Goal: Transaction & Acquisition: Purchase product/service

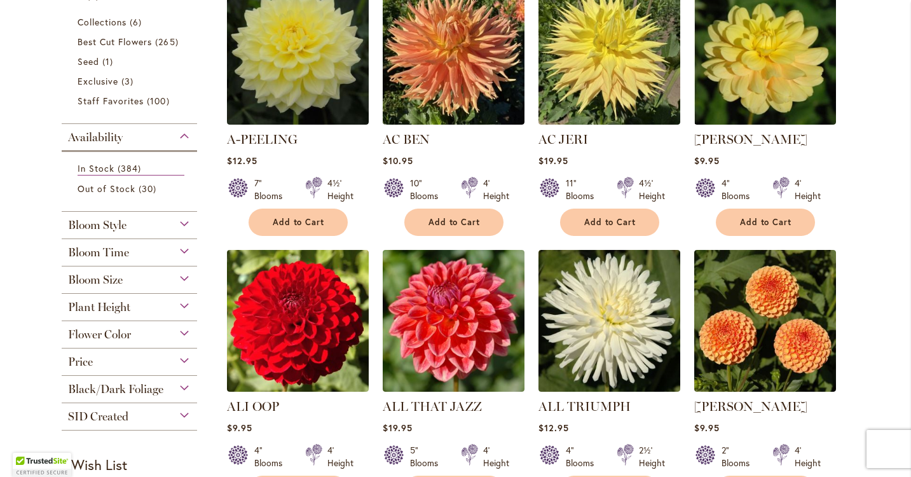
scroll to position [309, 0]
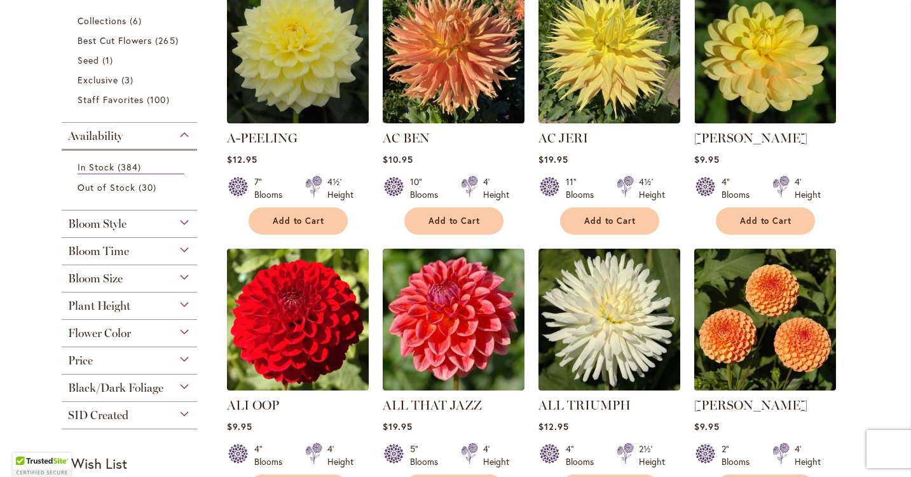
click at [185, 221] on div "Bloom Style" at bounding box center [130, 220] width 136 height 20
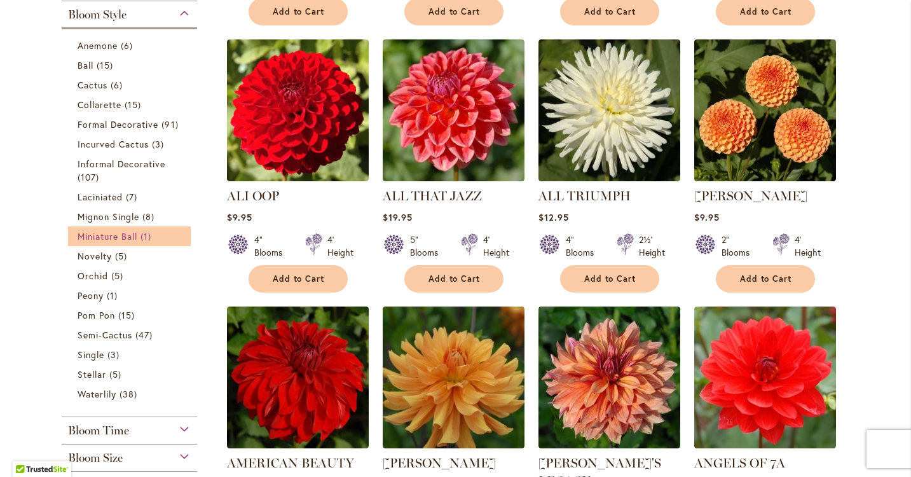
scroll to position [725, 0]
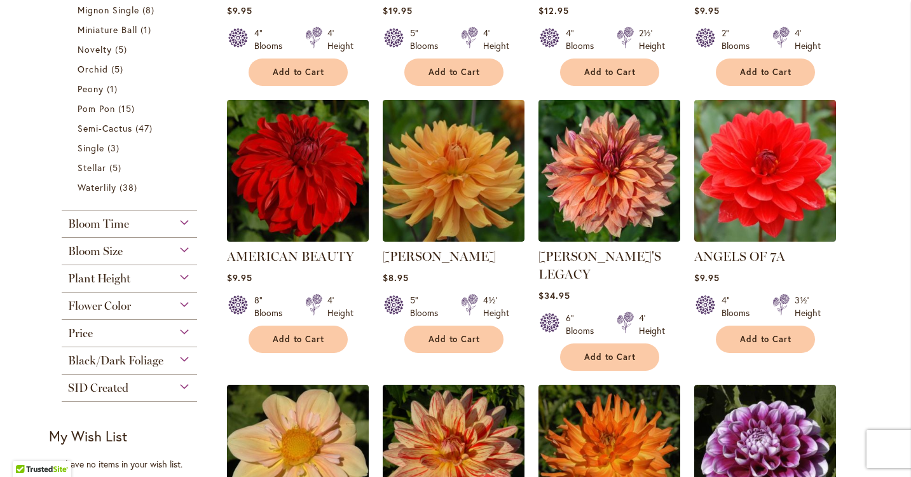
click at [185, 223] on div "Bloom Time" at bounding box center [130, 220] width 136 height 20
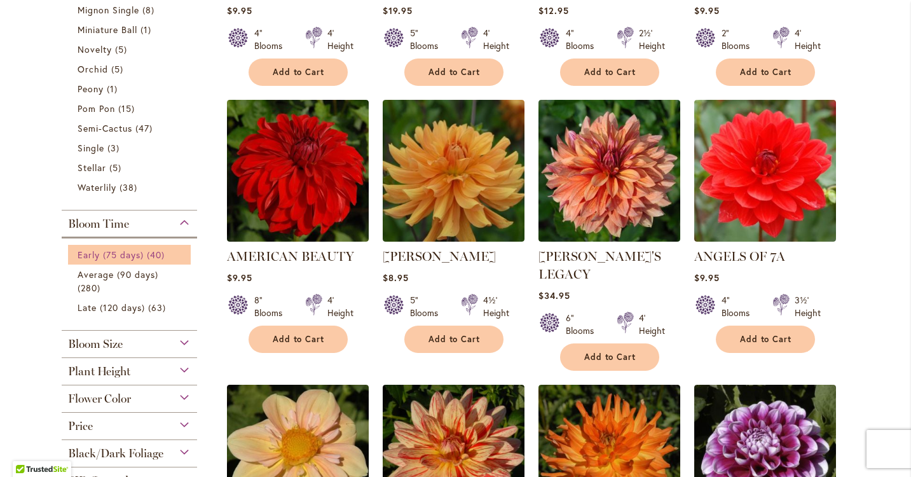
click at [142, 256] on span "Early (75 days)" at bounding box center [111, 255] width 67 height 12
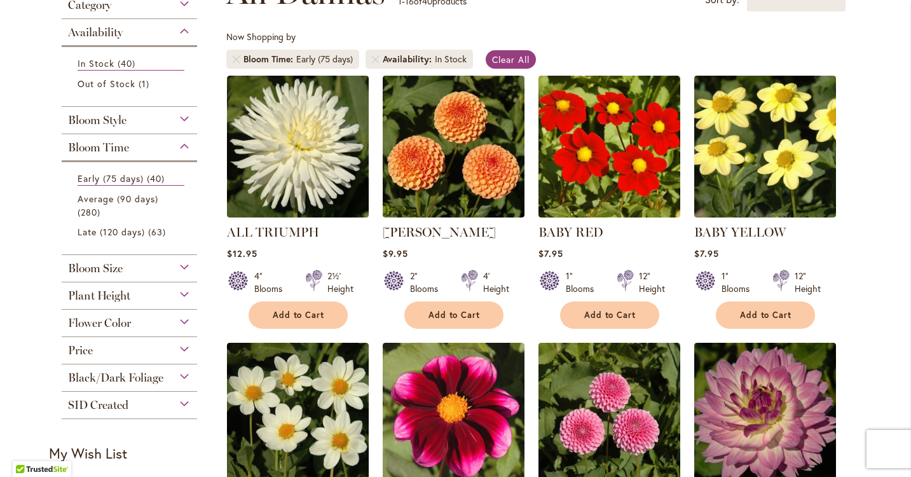
scroll to position [254, 0]
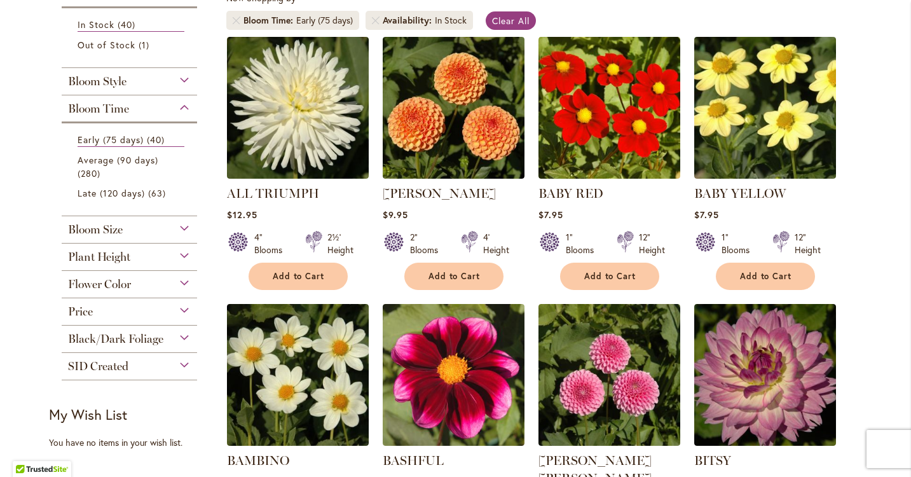
click at [114, 287] on span "Flower Color" at bounding box center [99, 284] width 63 height 14
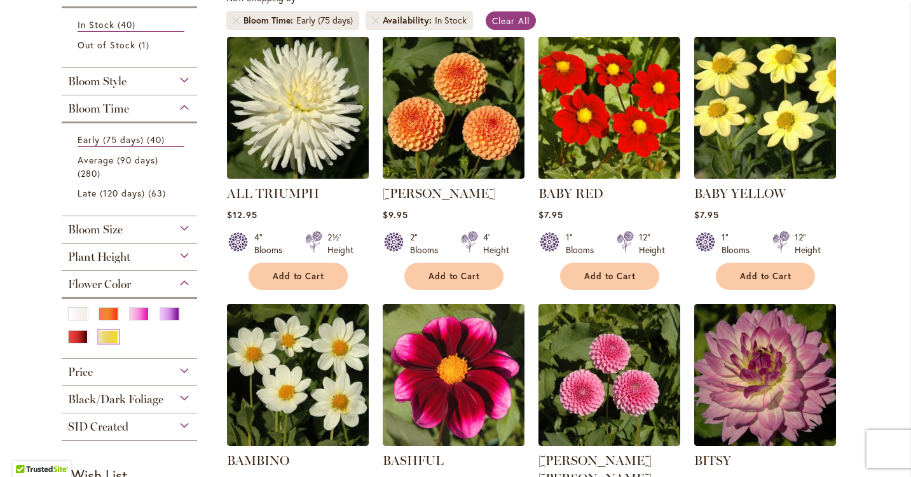
click at [105, 331] on div "Yellow" at bounding box center [109, 336] width 20 height 13
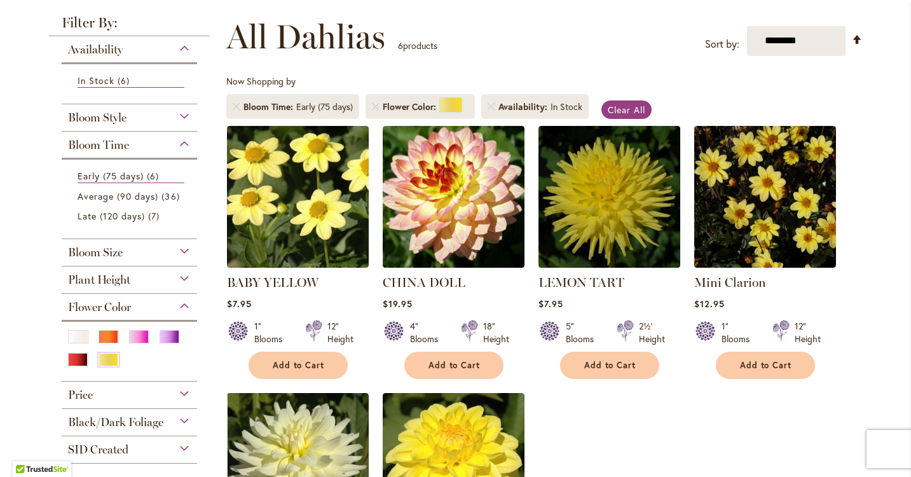
scroll to position [279, 0]
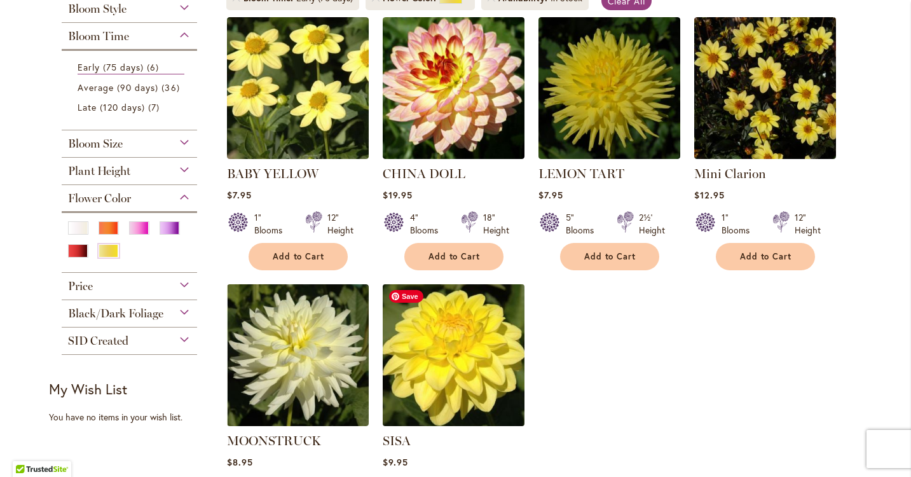
click at [494, 331] on img at bounding box center [453, 354] width 149 height 149
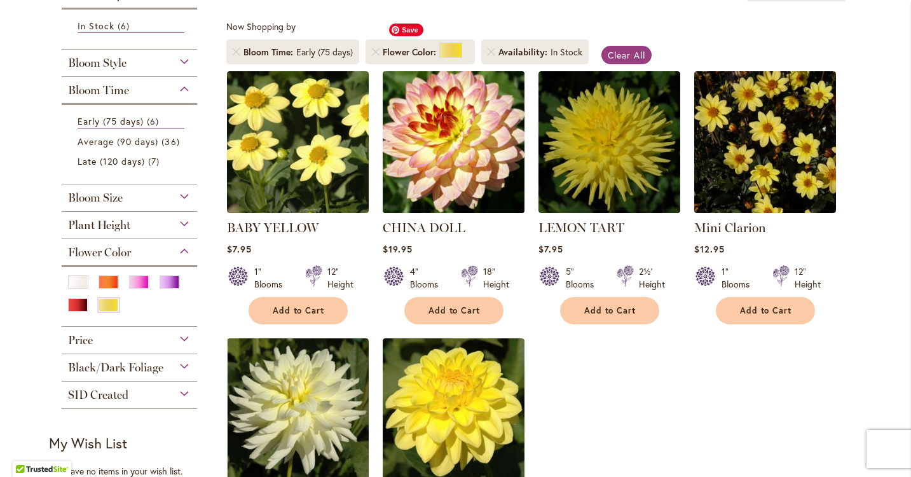
scroll to position [224, 0]
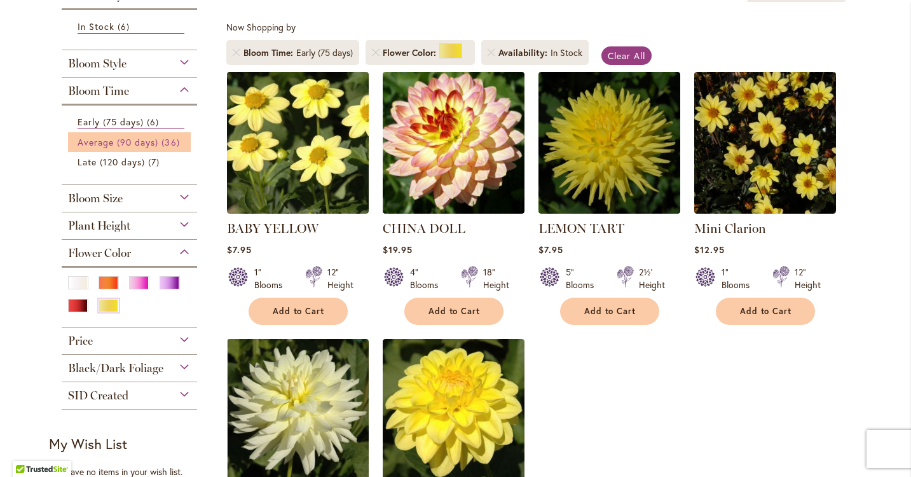
click at [148, 142] on span "Average (90 days)" at bounding box center [118, 142] width 81 height 12
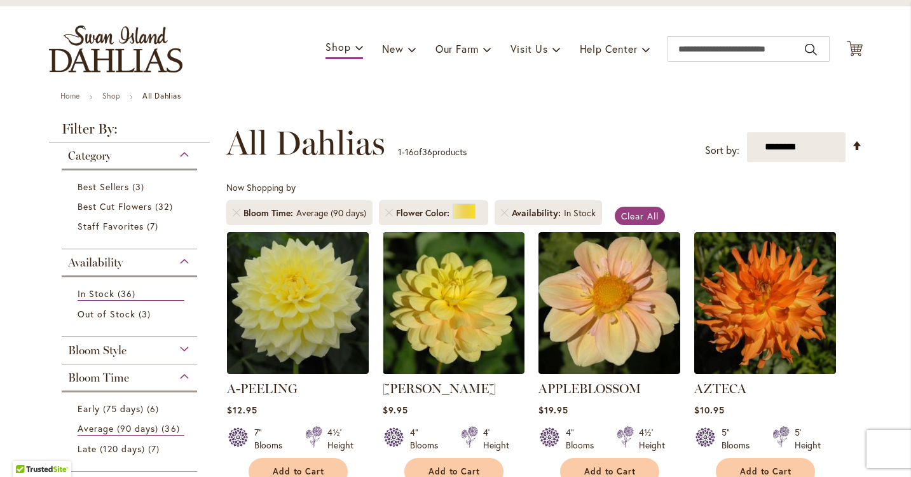
scroll to position [121, 0]
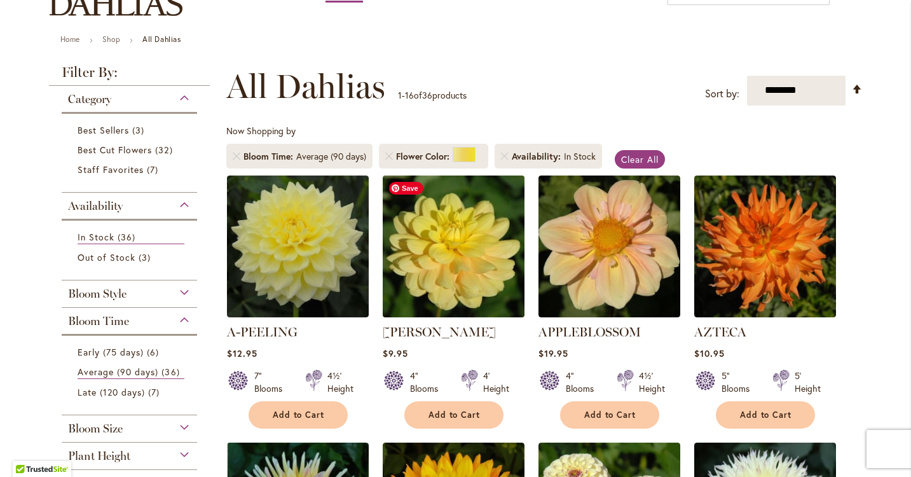
click at [455, 266] on img at bounding box center [453, 246] width 149 height 149
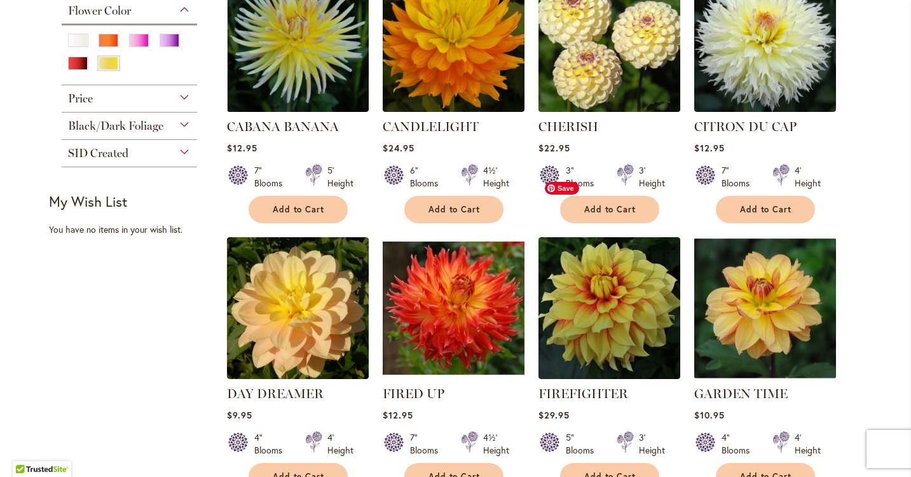
scroll to position [654, 0]
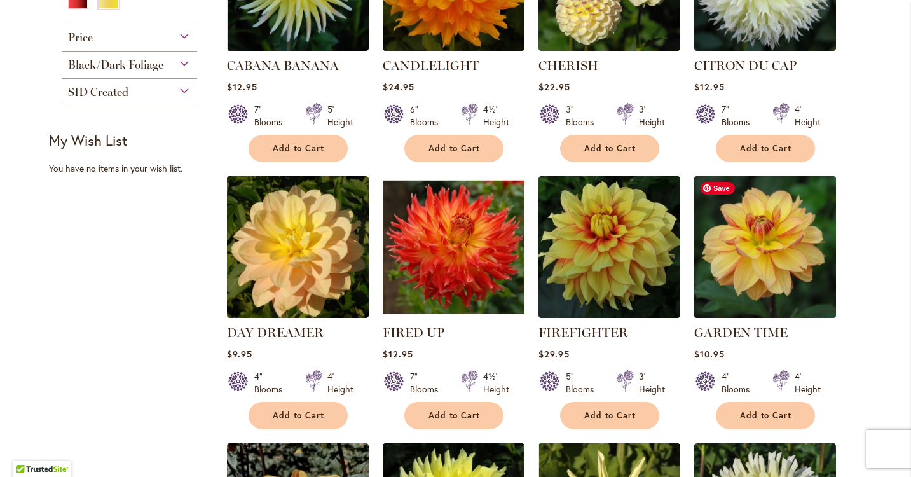
click at [769, 296] on img at bounding box center [764, 246] width 149 height 149
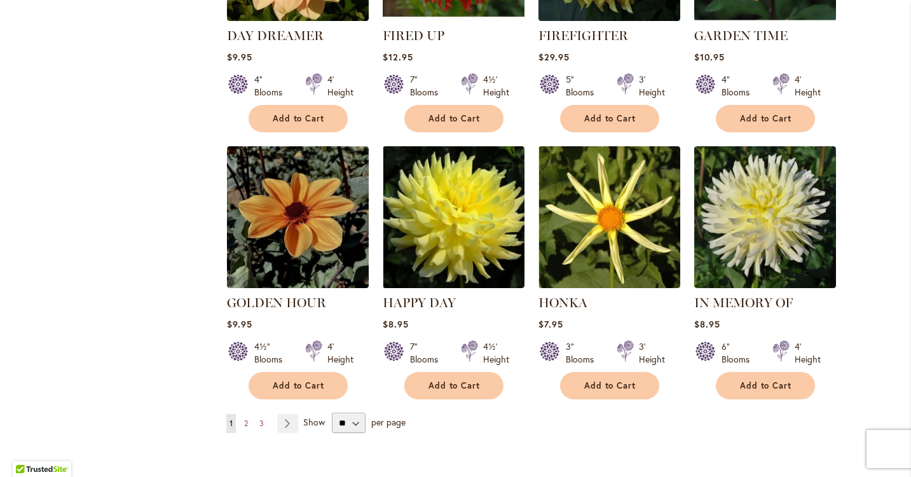
scroll to position [991, 0]
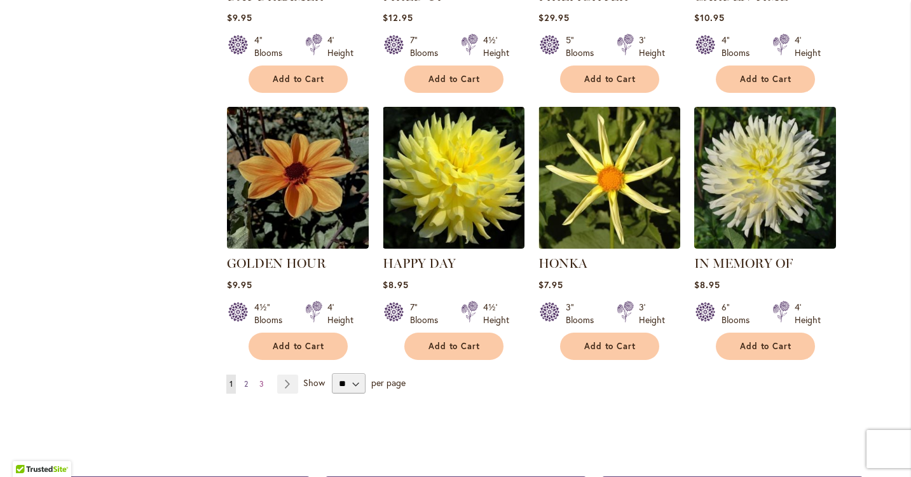
click at [249, 383] on link "Page 2" at bounding box center [246, 383] width 10 height 19
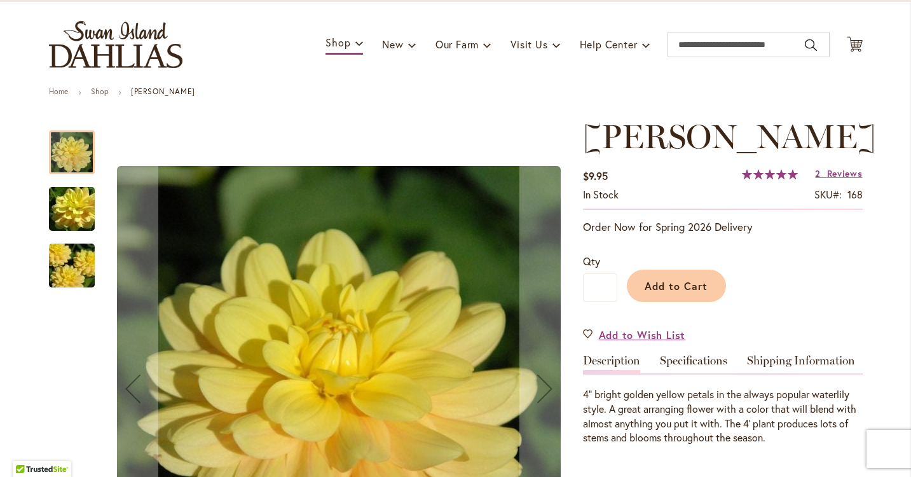
scroll to position [17, 0]
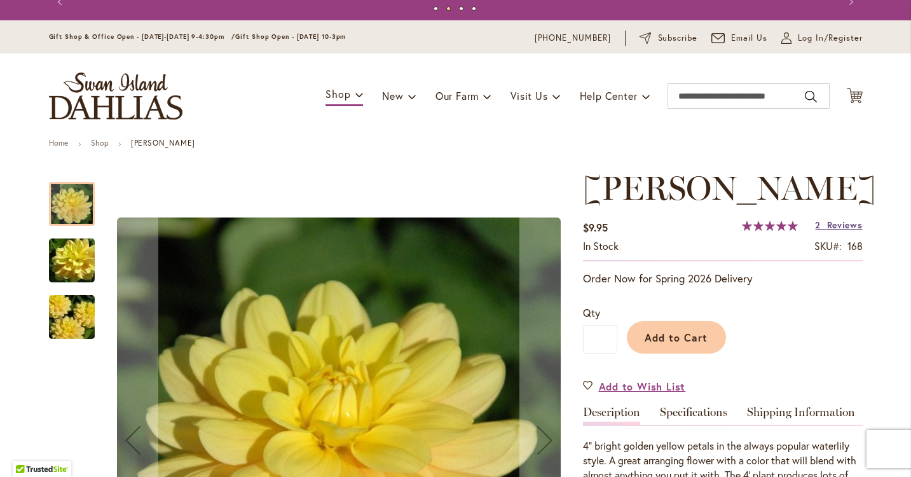
click at [839, 225] on span "Reviews" at bounding box center [845, 225] width 36 height 12
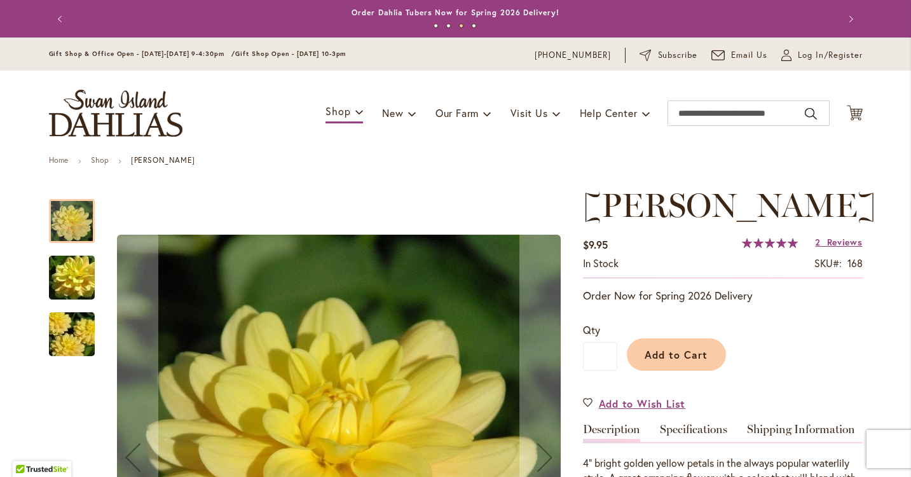
scroll to position [88, 0]
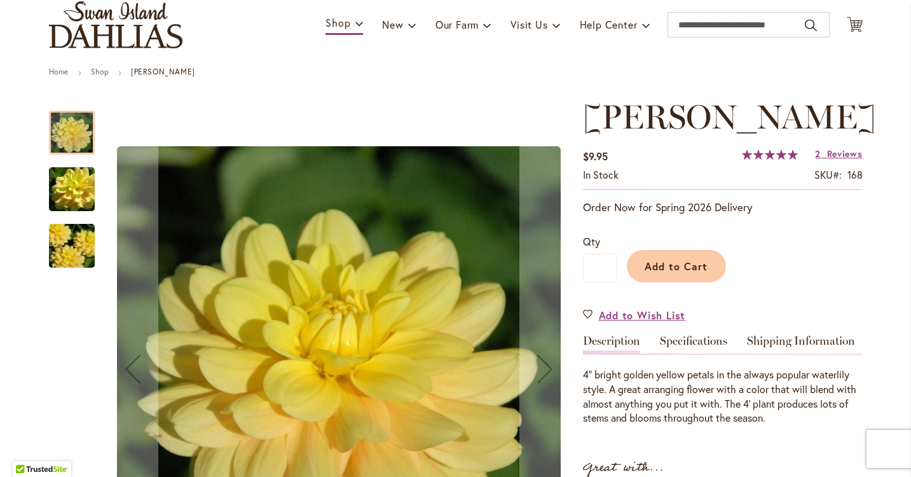
click at [76, 235] on img "AHOY MATEY" at bounding box center [72, 246] width 92 height 61
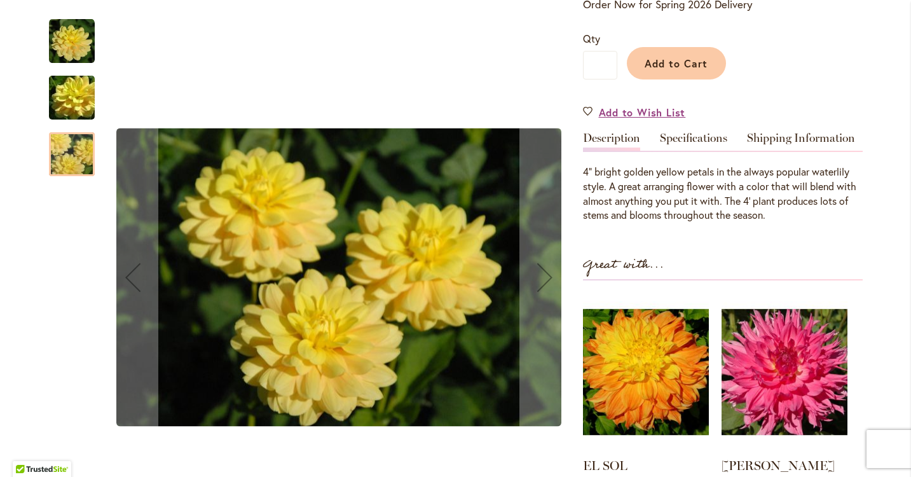
scroll to position [310, 0]
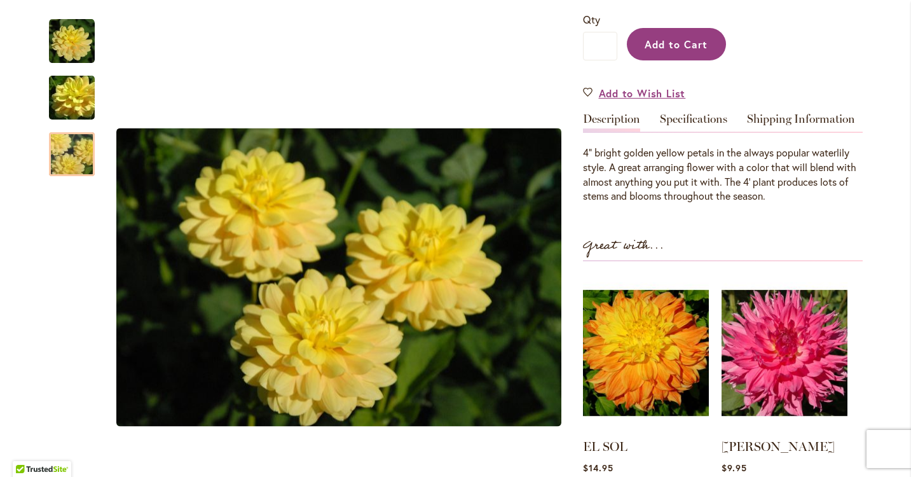
click at [659, 45] on span "Add to Cart" at bounding box center [676, 44] width 63 height 13
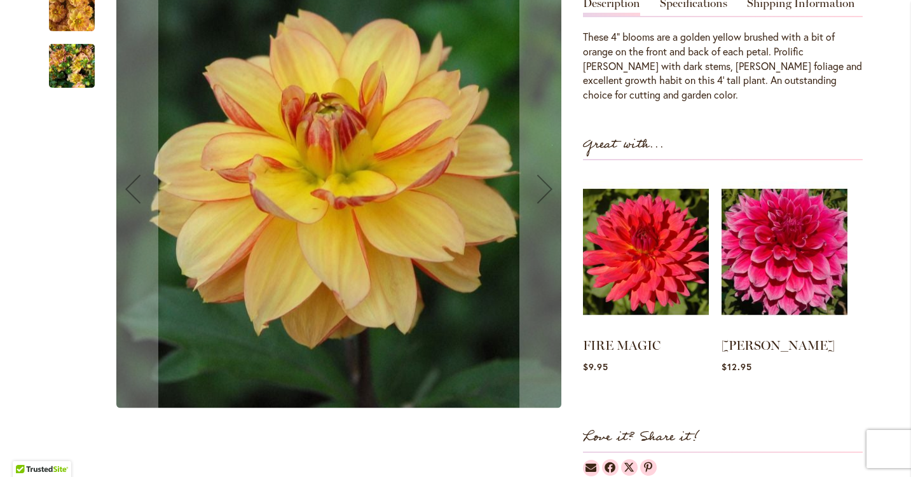
scroll to position [406, 0]
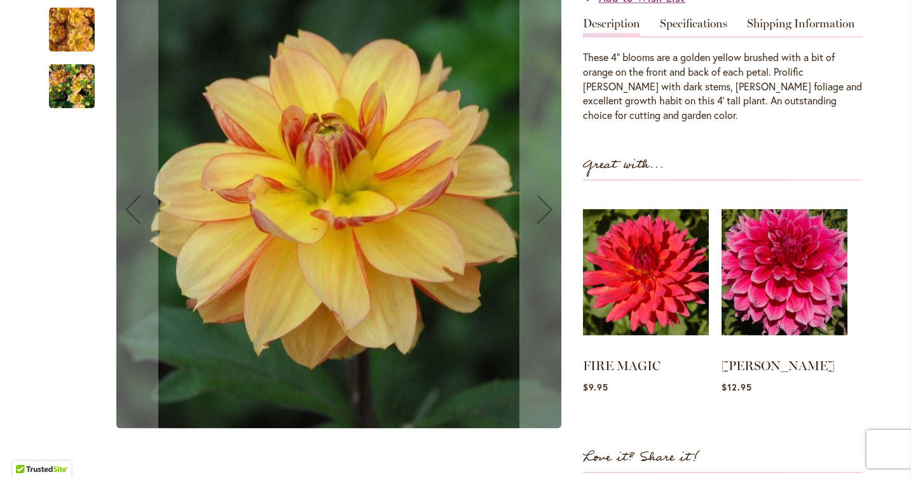
click at [62, 86] on img "GARDEN TIME" at bounding box center [72, 86] width 46 height 61
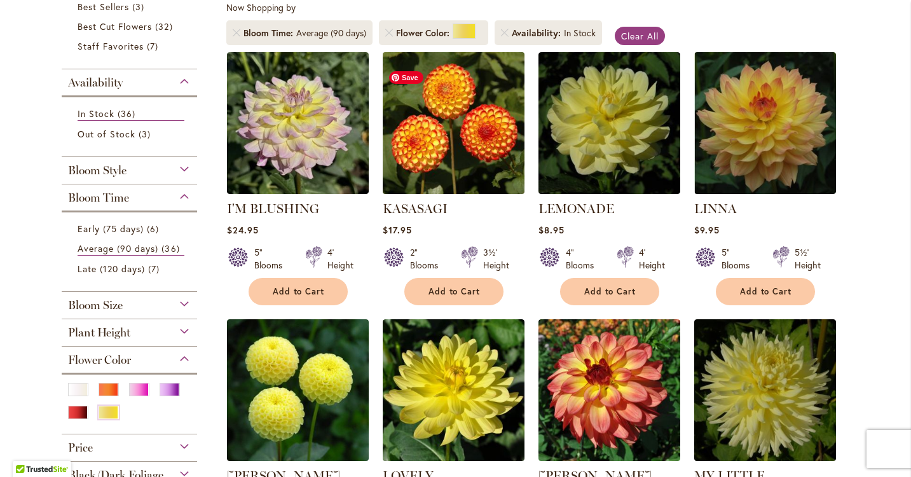
scroll to position [246, 0]
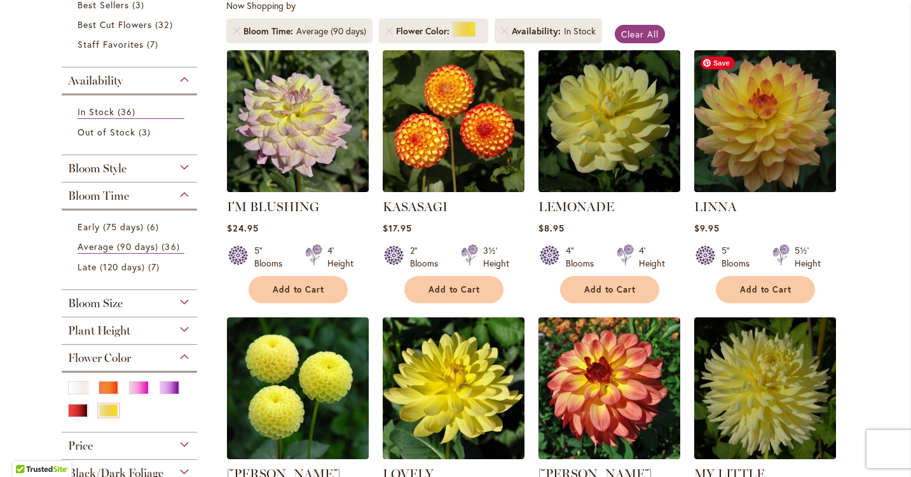
click at [800, 139] on img at bounding box center [764, 120] width 149 height 149
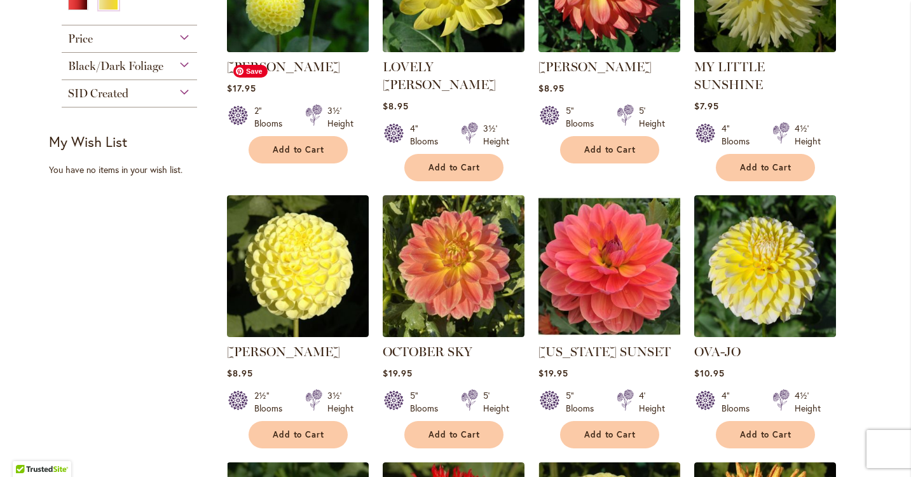
scroll to position [754, 0]
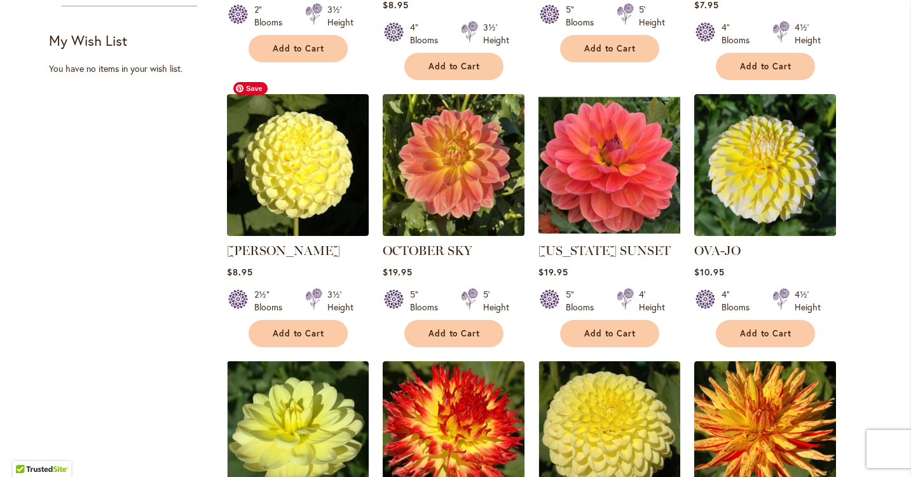
click at [345, 180] on img at bounding box center [298, 165] width 142 height 142
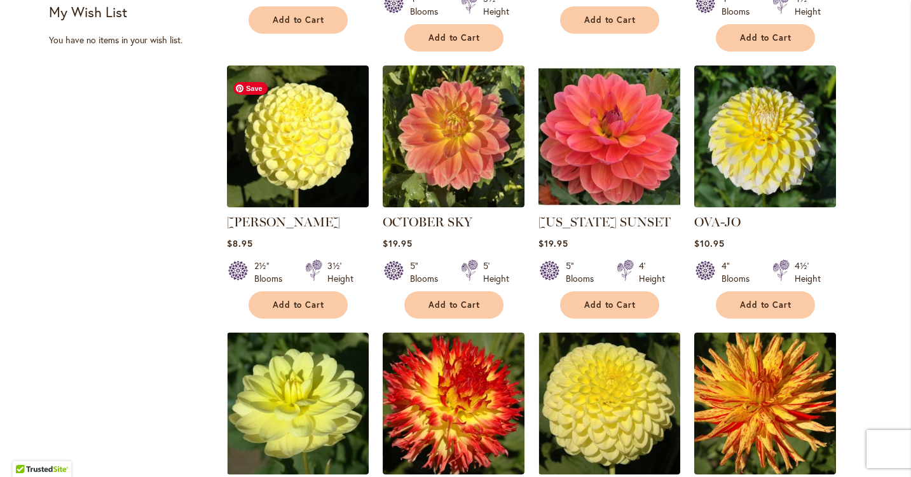
scroll to position [785, 0]
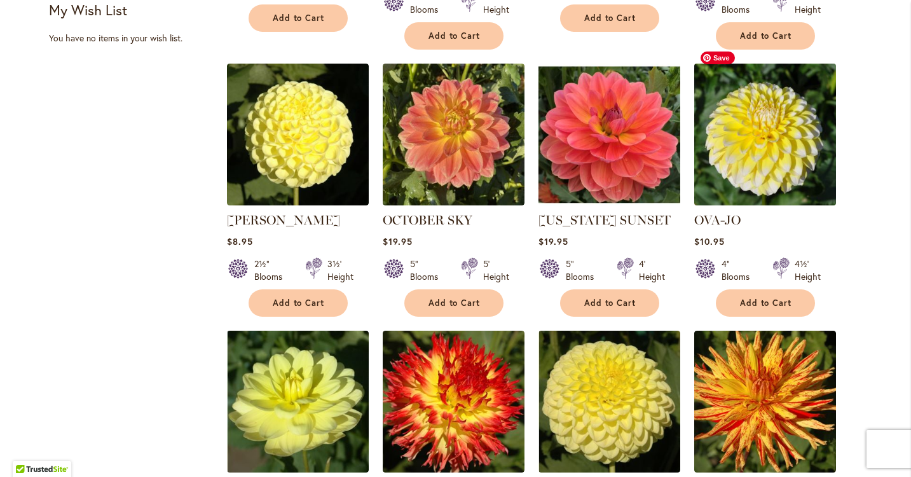
click at [755, 148] on img at bounding box center [764, 134] width 149 height 149
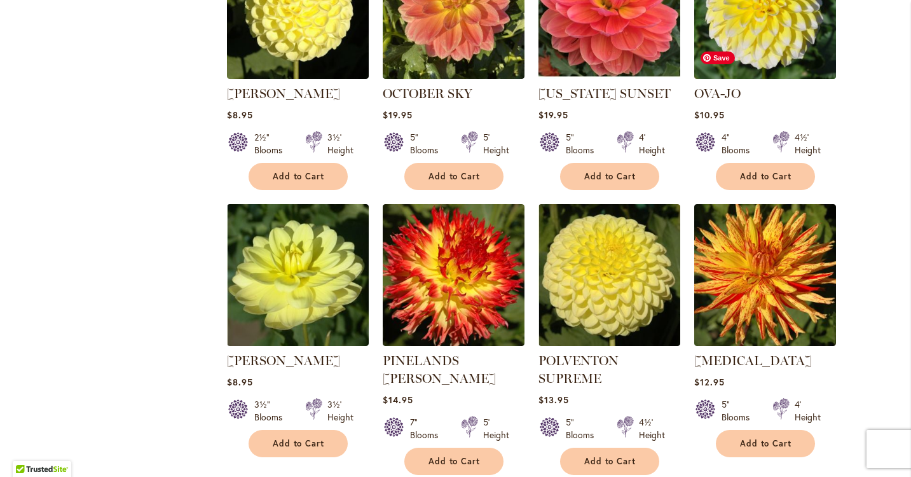
scroll to position [950, 0]
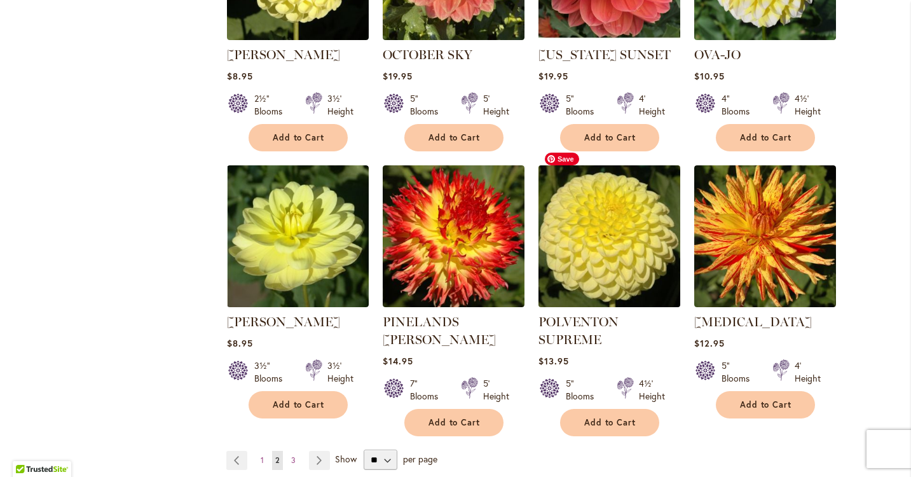
click at [631, 224] on img at bounding box center [609, 235] width 149 height 149
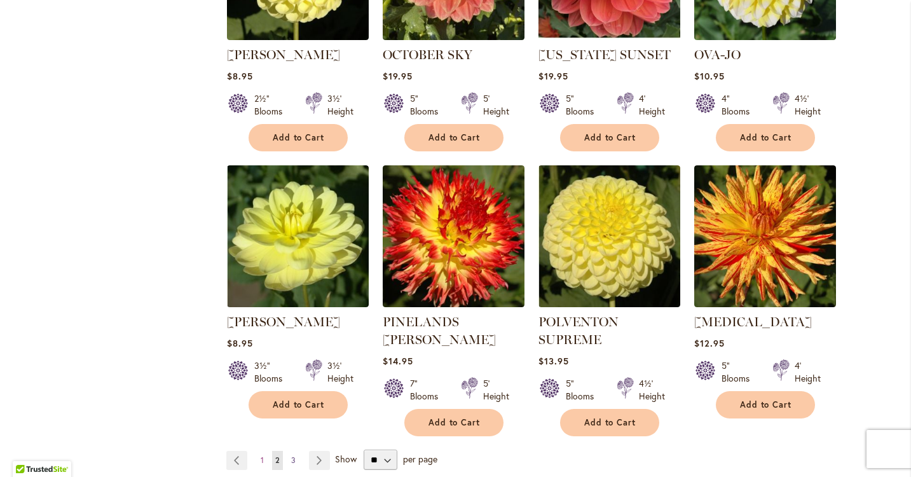
click at [293, 455] on span "3" at bounding box center [293, 460] width 4 height 10
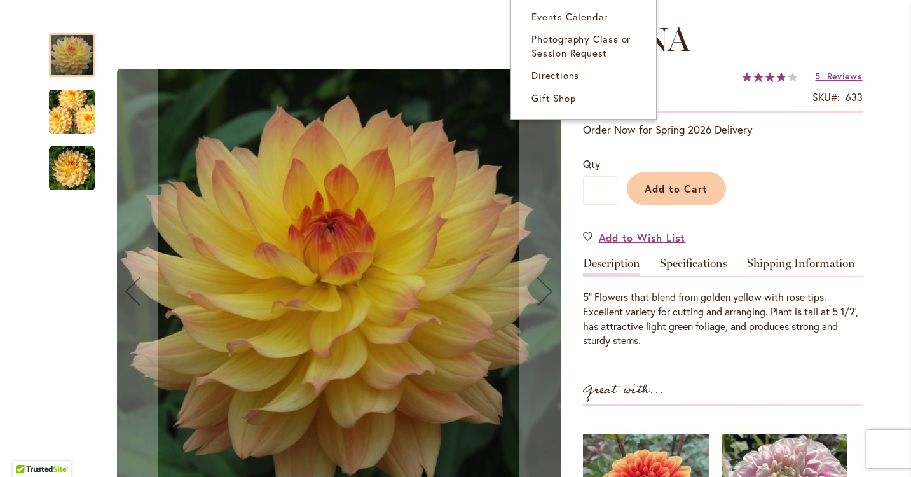
scroll to position [202, 0]
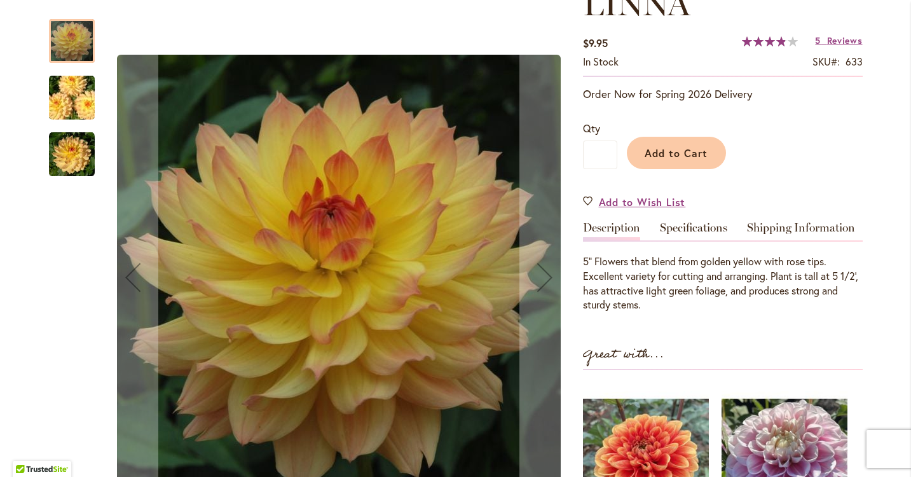
click at [76, 146] on img "LINNA" at bounding box center [72, 155] width 46 height 46
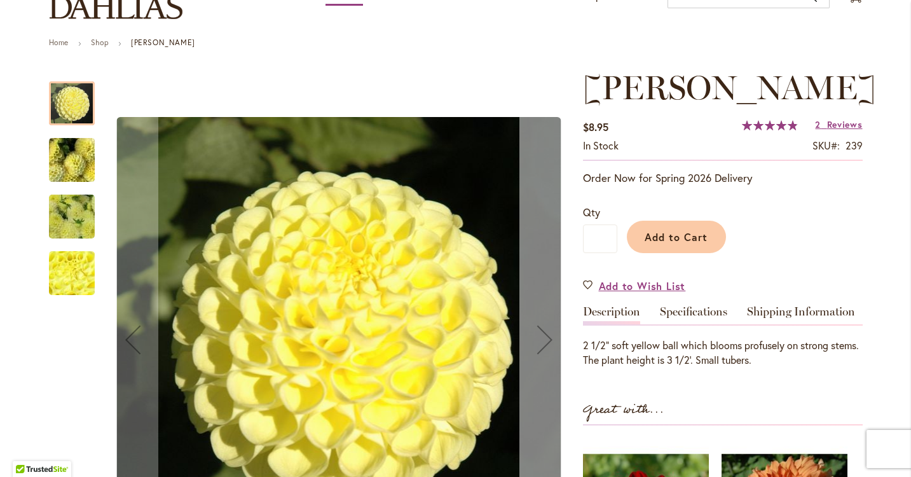
scroll to position [172, 0]
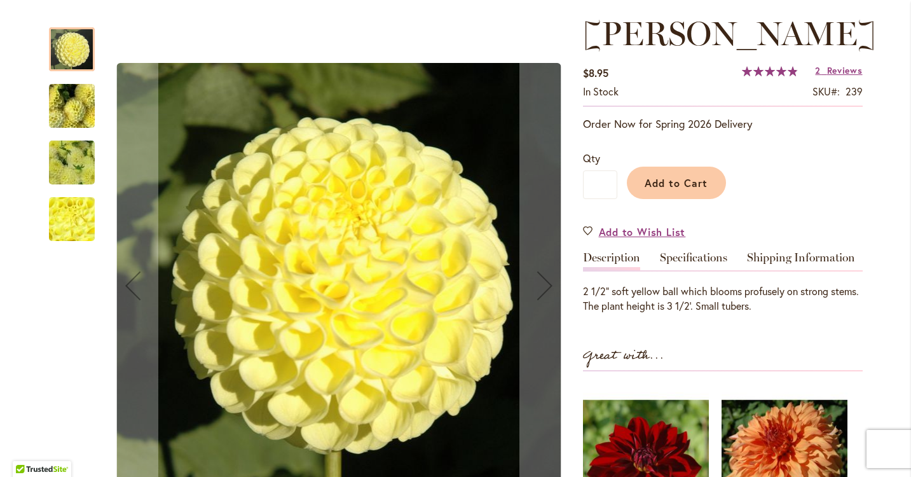
click at [67, 216] on img "NETTIE" at bounding box center [72, 219] width 92 height 69
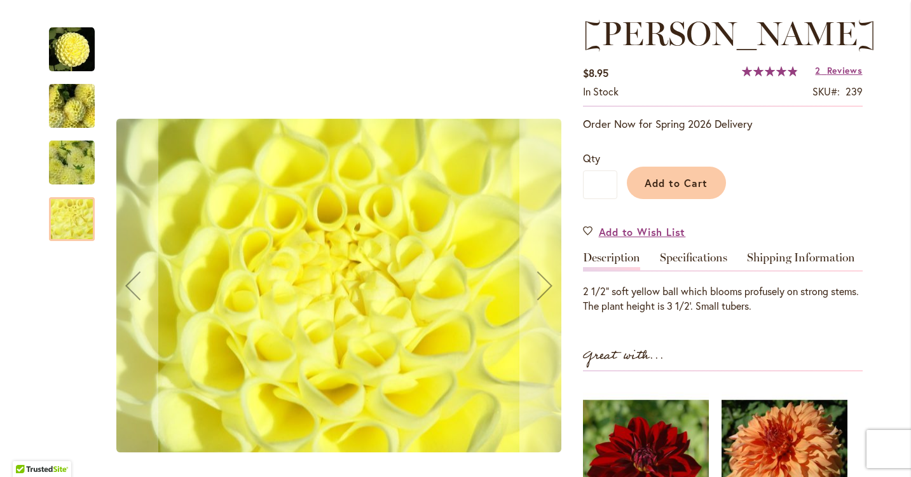
click at [68, 121] on img "NETTIE" at bounding box center [72, 106] width 92 height 69
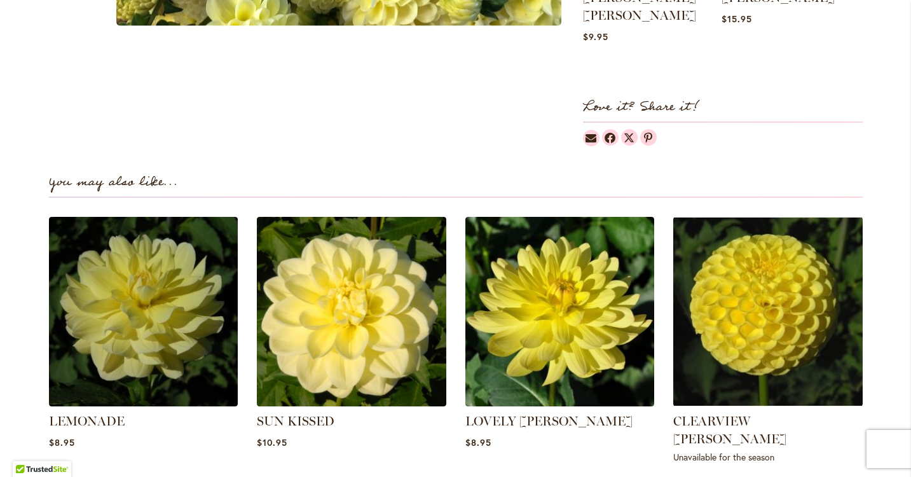
scroll to position [840, 0]
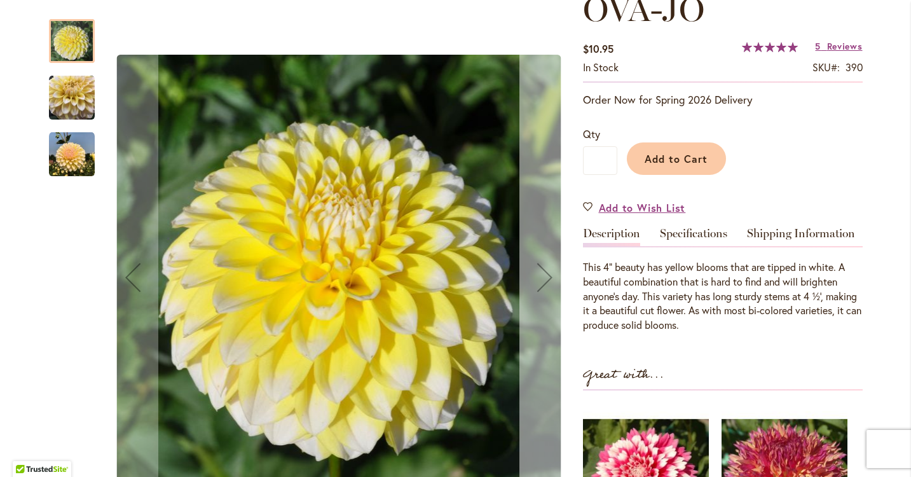
scroll to position [238, 0]
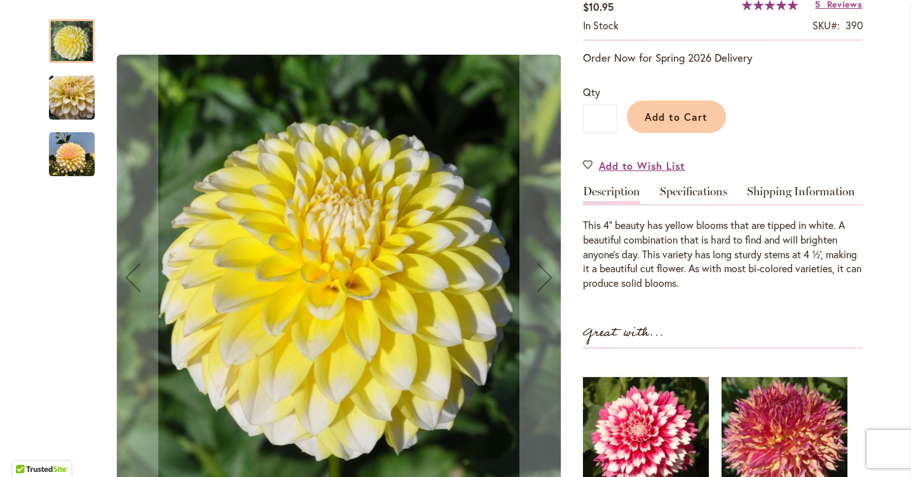
click at [79, 148] on img "OVA-JO" at bounding box center [72, 155] width 46 height 46
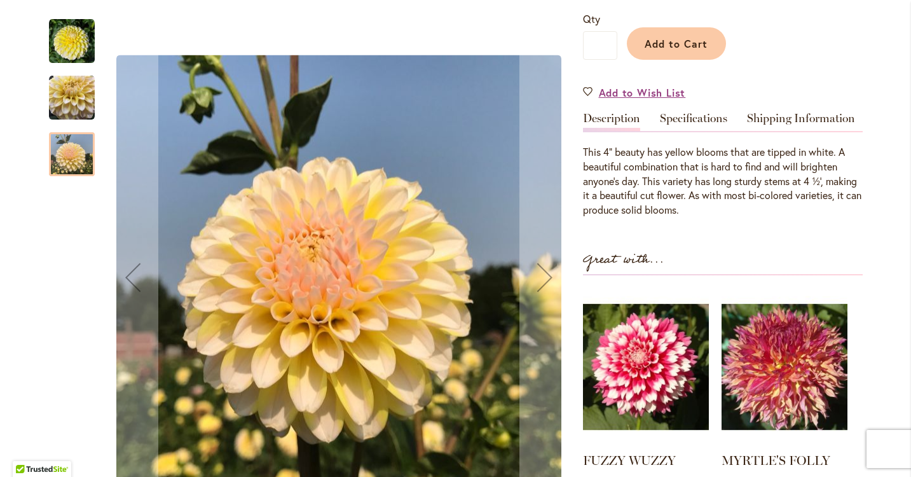
scroll to position [487, 0]
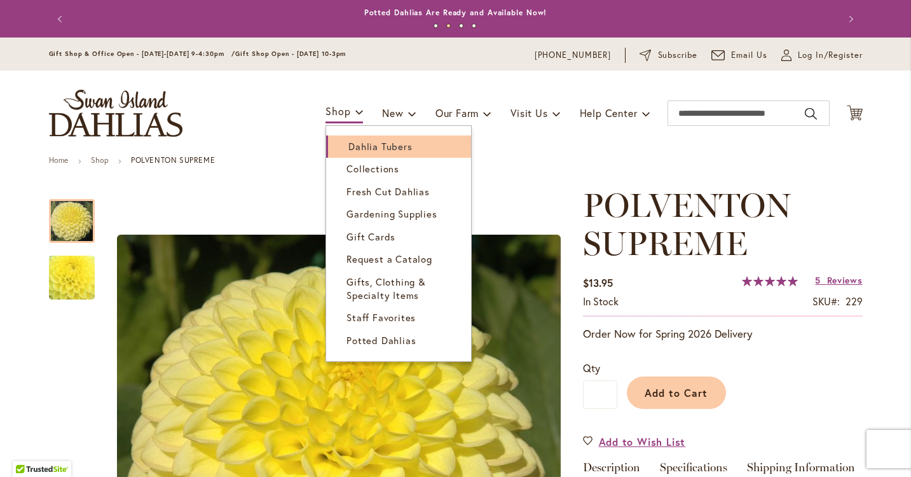
click at [343, 140] on link "Dahlia Tubers" at bounding box center [398, 146] width 145 height 22
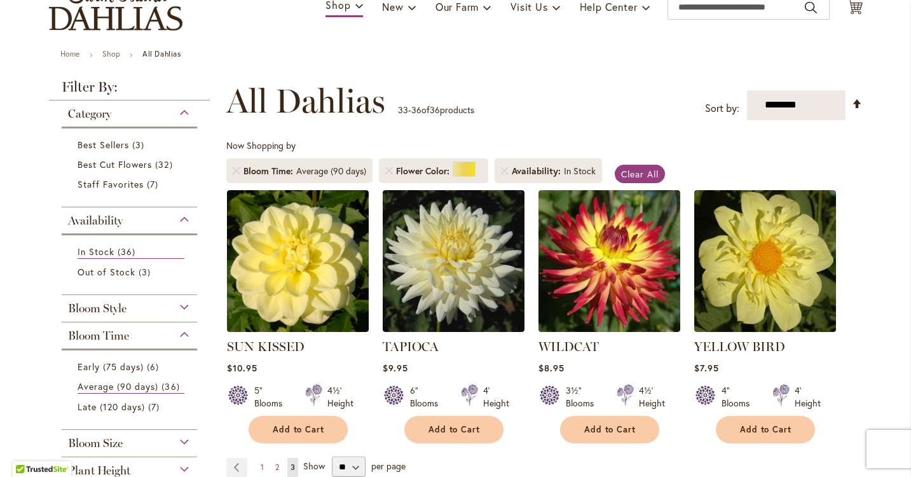
scroll to position [264, 0]
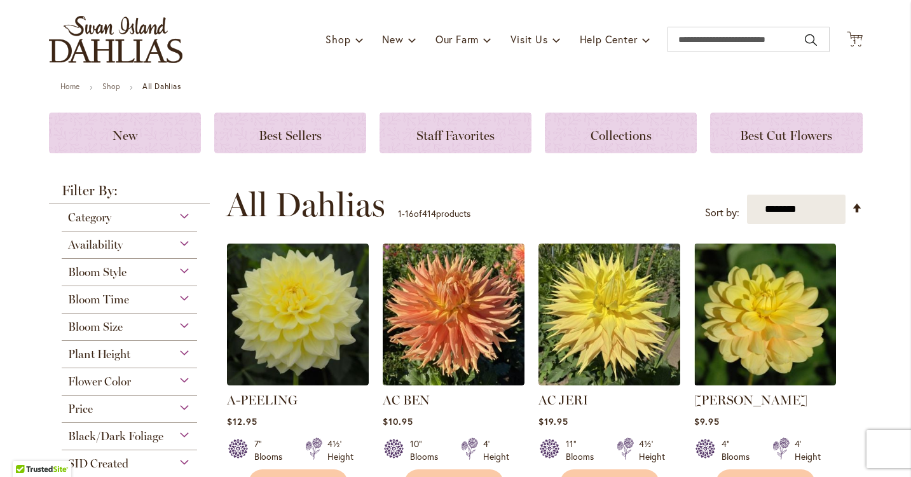
click at [181, 277] on div "Bloom Style" at bounding box center [130, 269] width 136 height 20
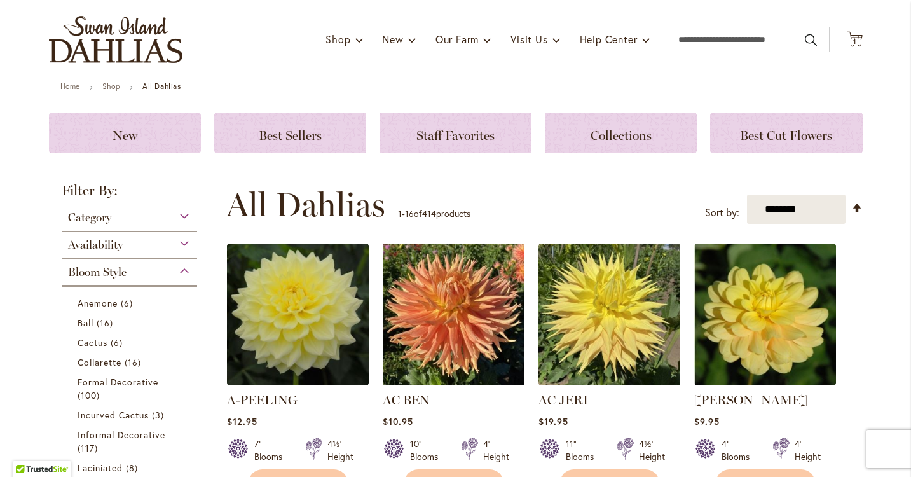
scroll to position [332, 0]
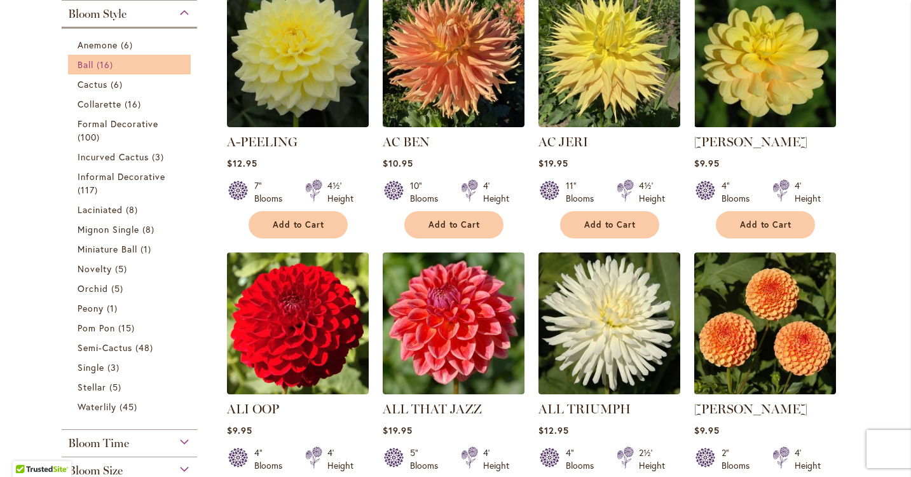
click at [113, 65] on span "16 items" at bounding box center [107, 64] width 20 height 13
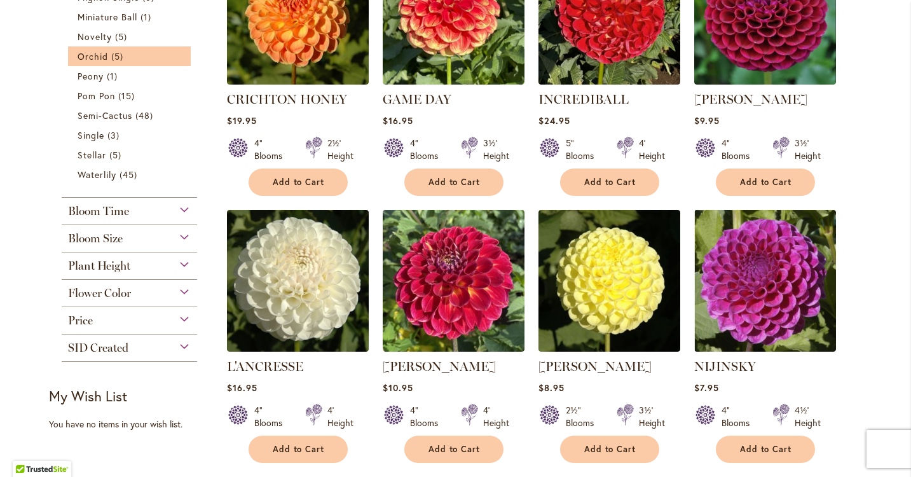
scroll to position [678, 0]
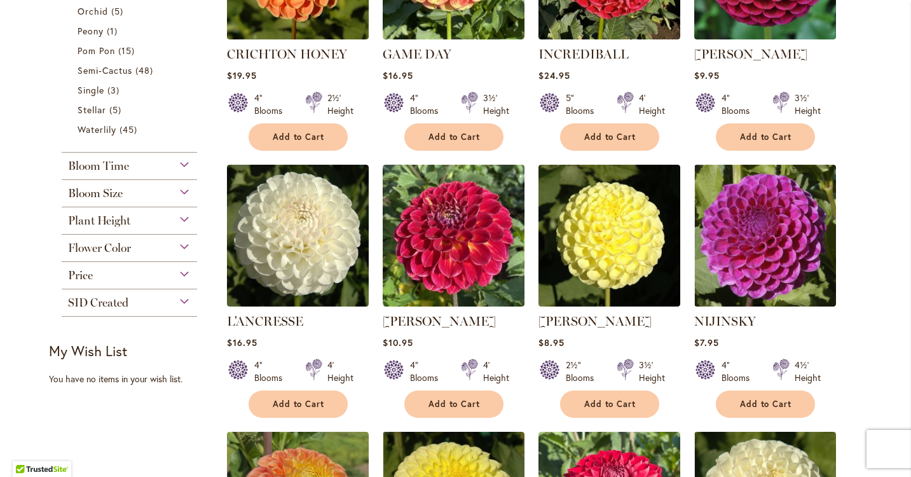
click at [179, 168] on div "Bloom Time" at bounding box center [130, 163] width 136 height 20
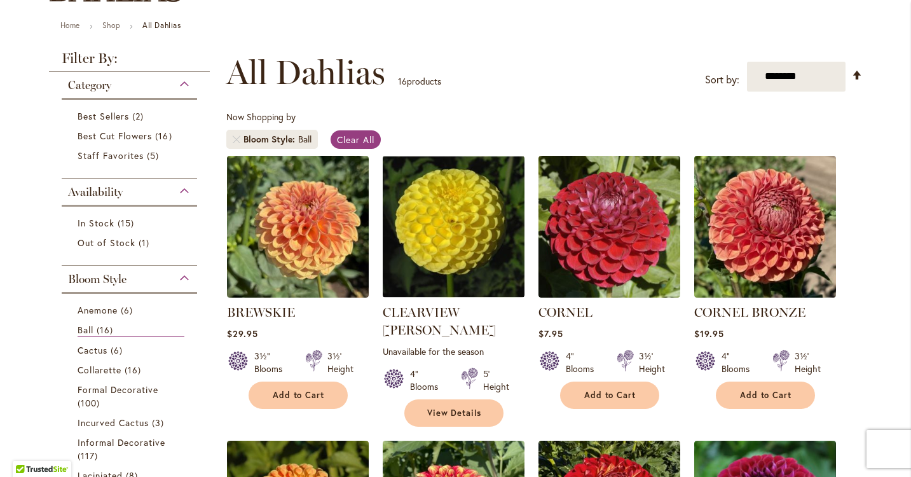
scroll to position [114, 0]
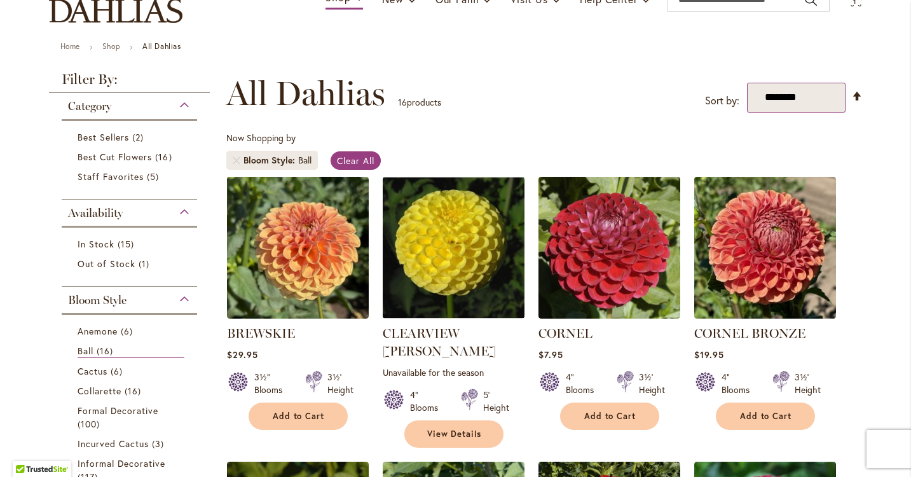
click at [825, 97] on select "**********" at bounding box center [796, 98] width 99 height 30
select select "*****"
click at [747, 83] on select "**********" at bounding box center [796, 98] width 99 height 30
click at [857, 95] on link "Set Descending Direction" at bounding box center [857, 96] width 11 height 15
click at [816, 99] on select "**********" at bounding box center [796, 98] width 99 height 30
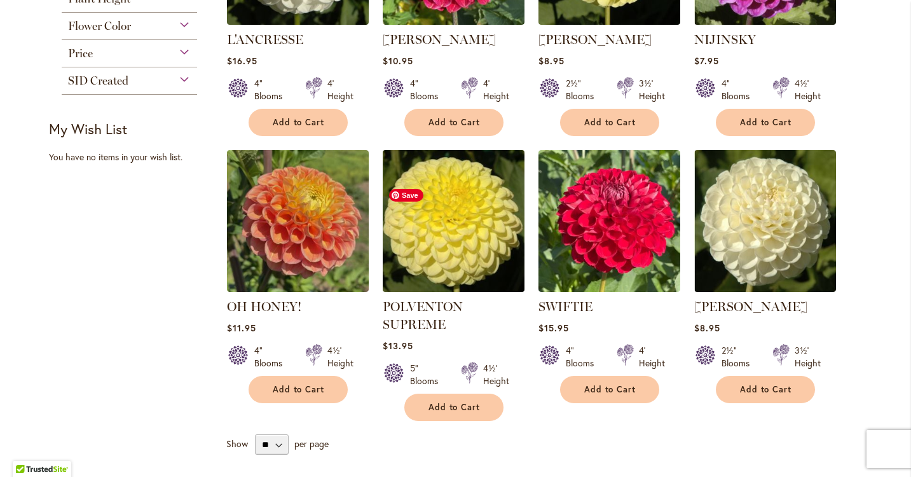
scroll to position [1025, 0]
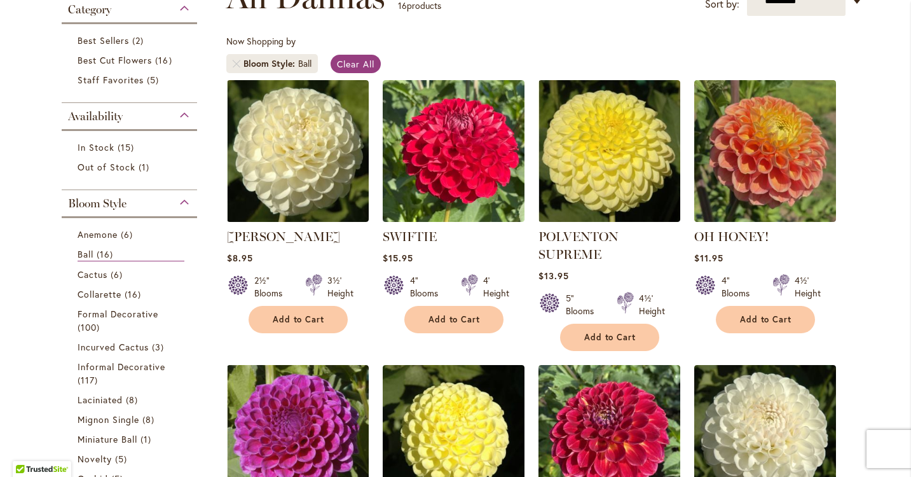
scroll to position [49, 0]
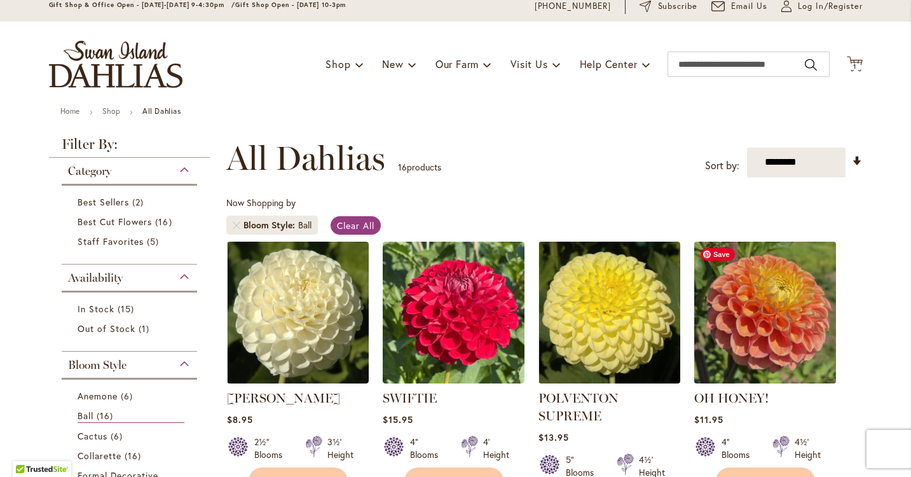
click at [757, 345] on img at bounding box center [764, 312] width 149 height 149
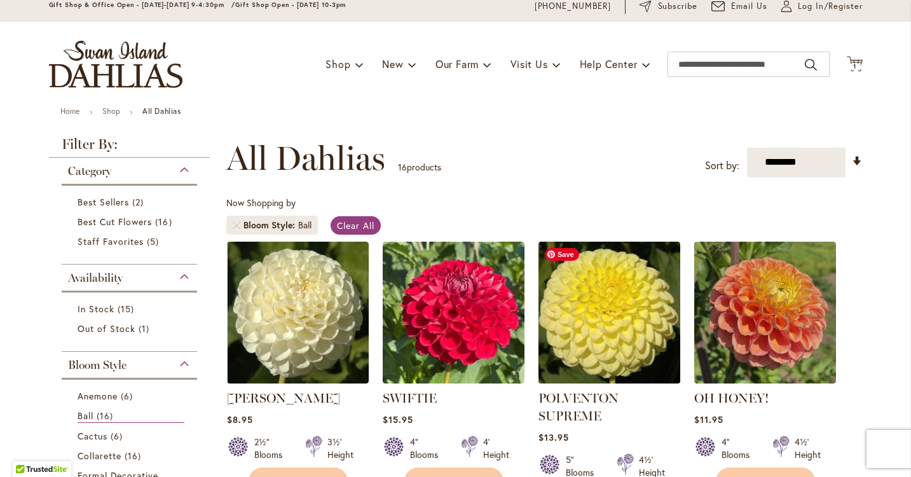
click at [645, 321] on img at bounding box center [609, 312] width 149 height 149
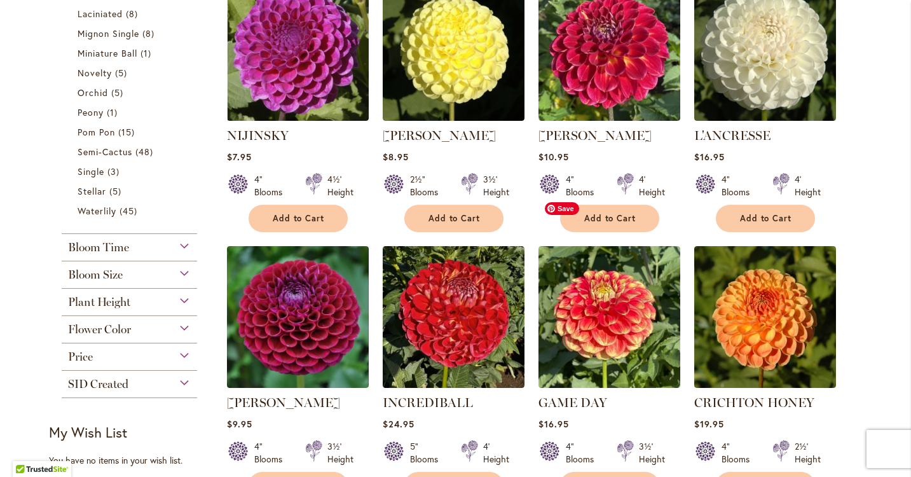
scroll to position [646, 0]
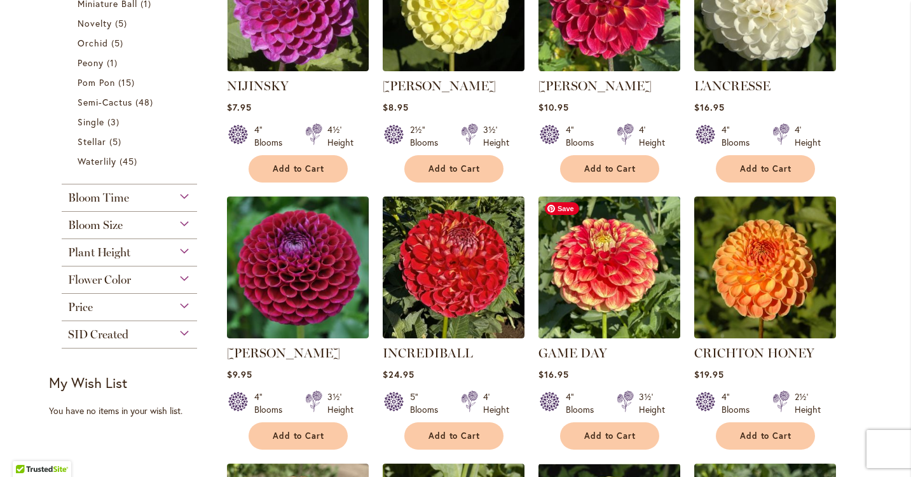
click at [631, 284] on img at bounding box center [609, 267] width 149 height 149
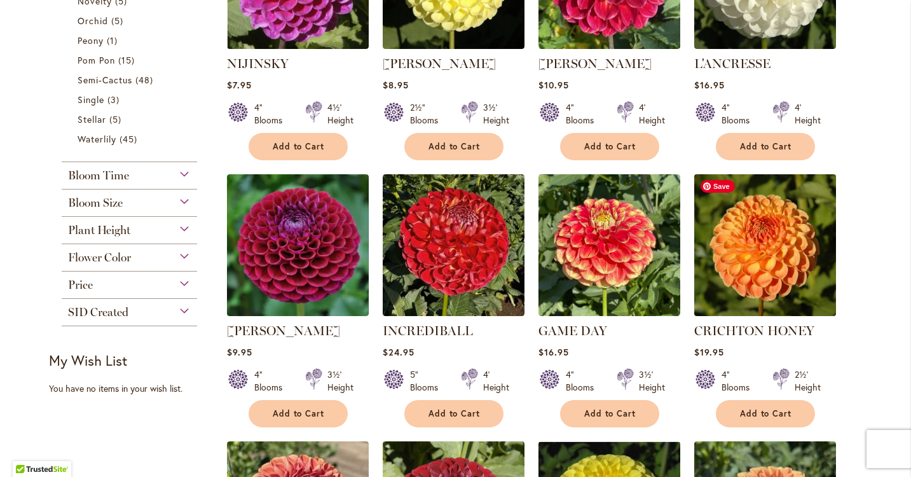
click at [760, 264] on img at bounding box center [764, 244] width 149 height 149
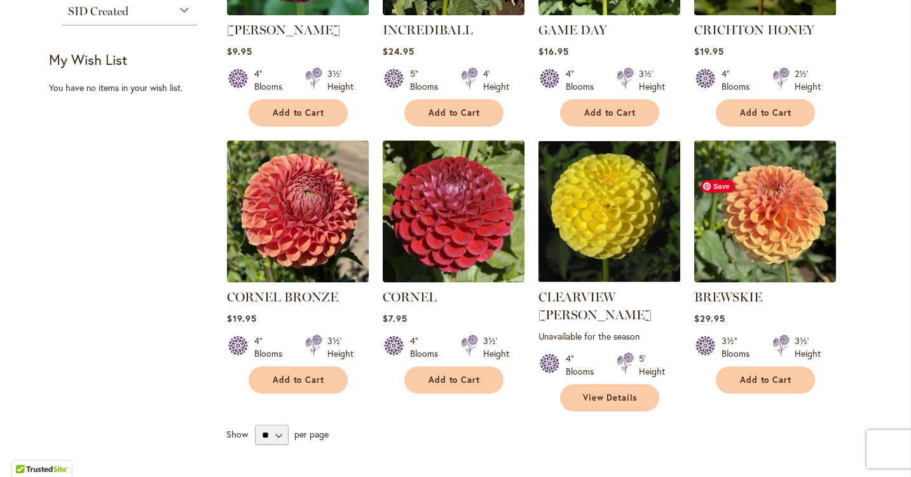
scroll to position [1034, 0]
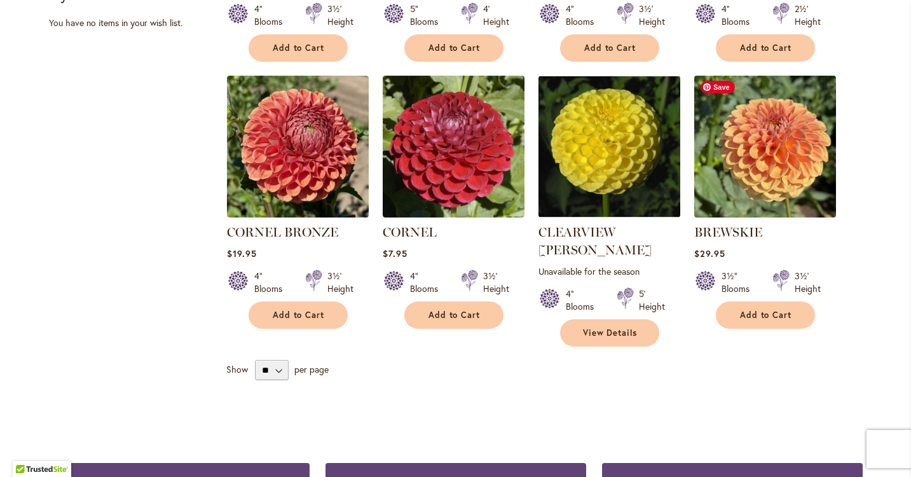
click at [732, 177] on img at bounding box center [764, 146] width 149 height 149
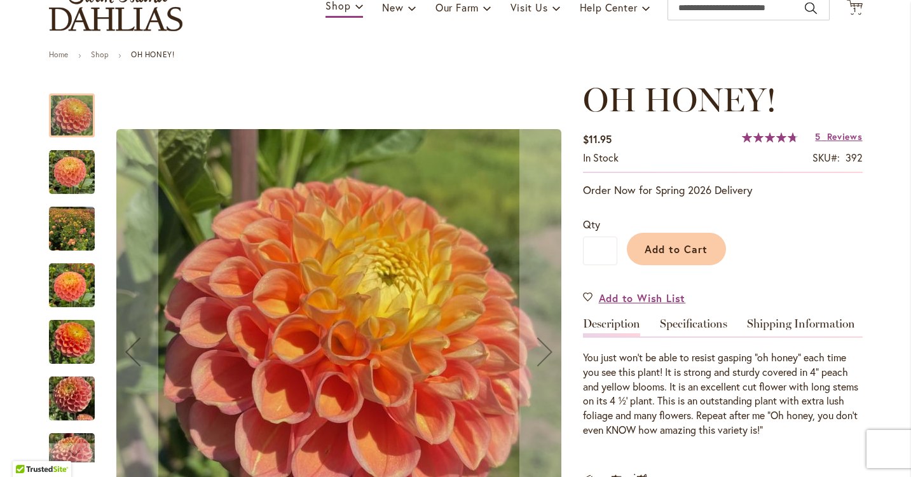
scroll to position [176, 0]
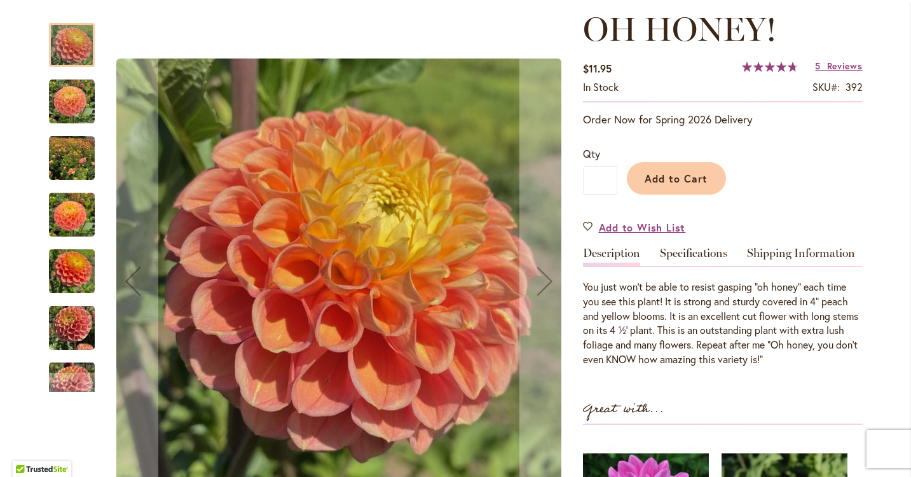
click at [55, 326] on img "Oh Honey!" at bounding box center [72, 328] width 46 height 61
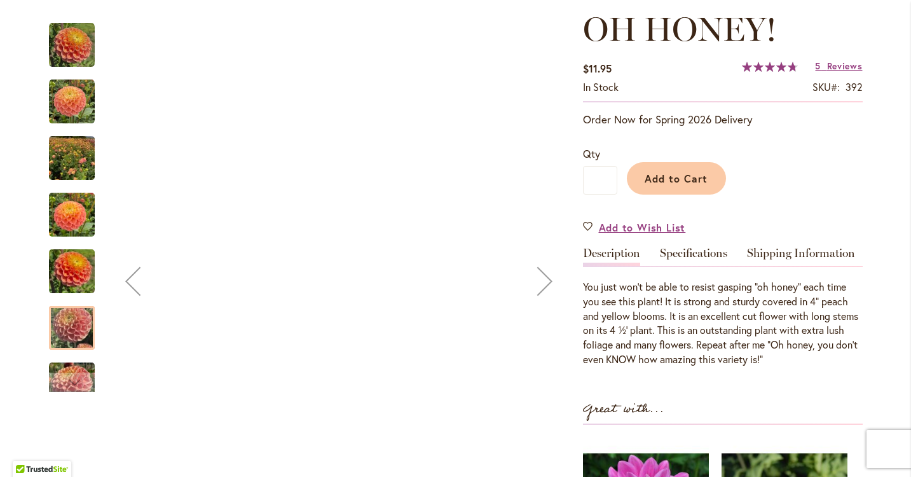
click at [69, 148] on img "Oh Honey!" at bounding box center [72, 158] width 46 height 61
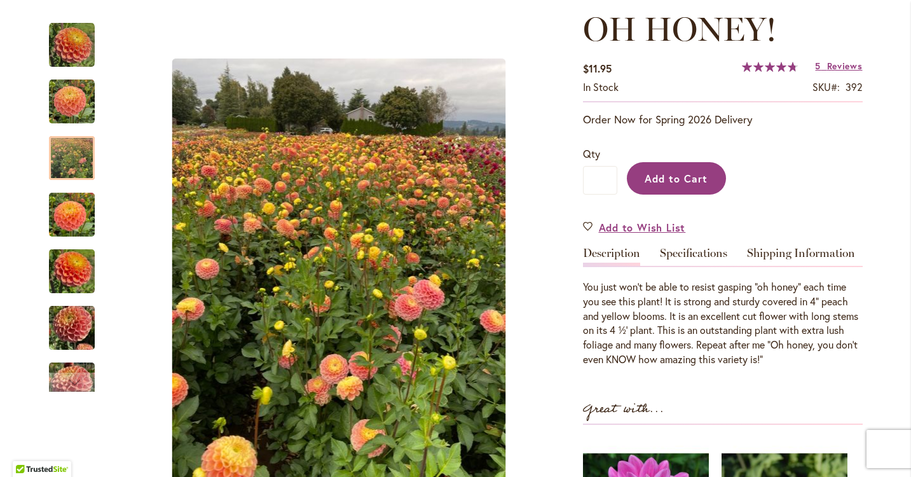
click at [688, 177] on span "Add to Cart" at bounding box center [676, 178] width 63 height 13
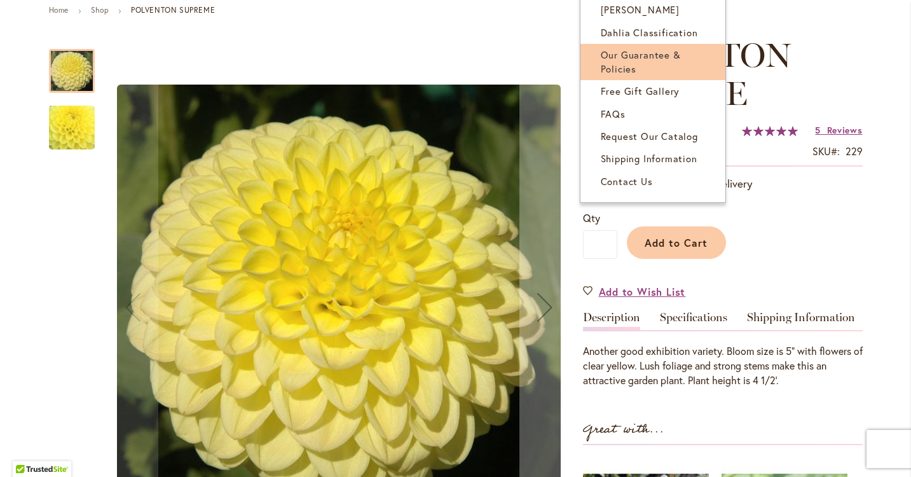
scroll to position [223, 0]
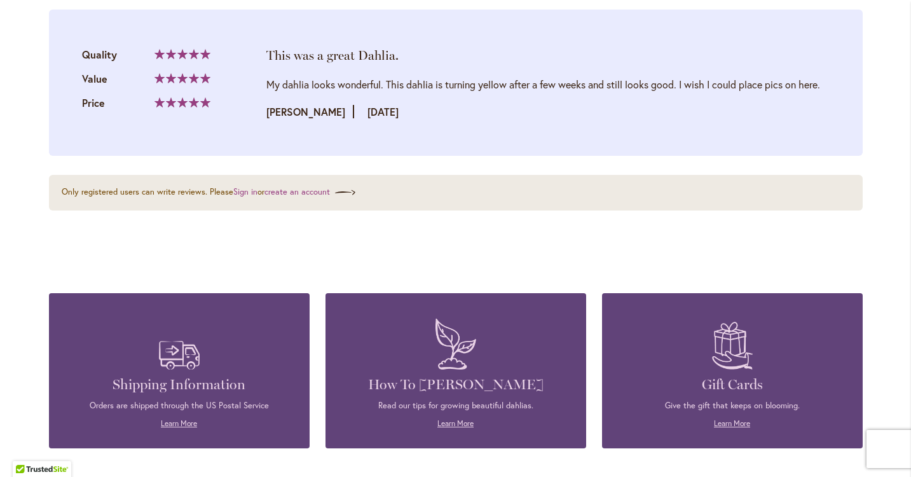
scroll to position [1431, 0]
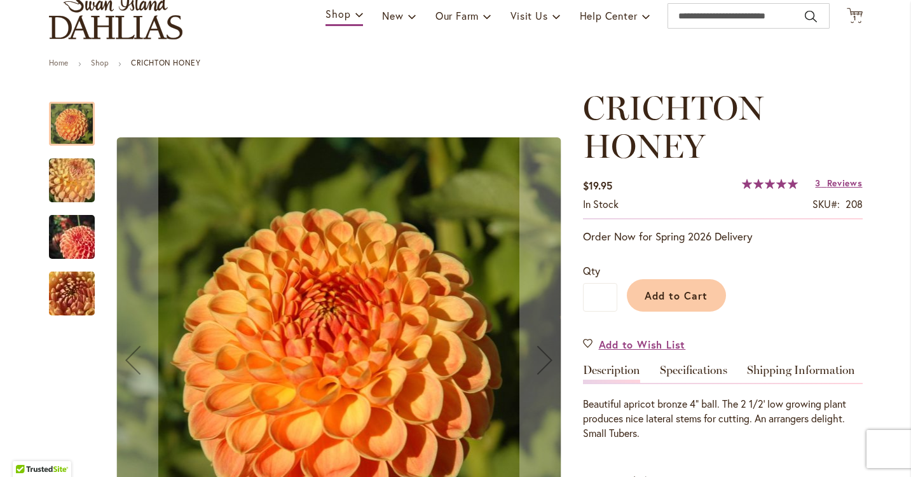
scroll to position [147, 0]
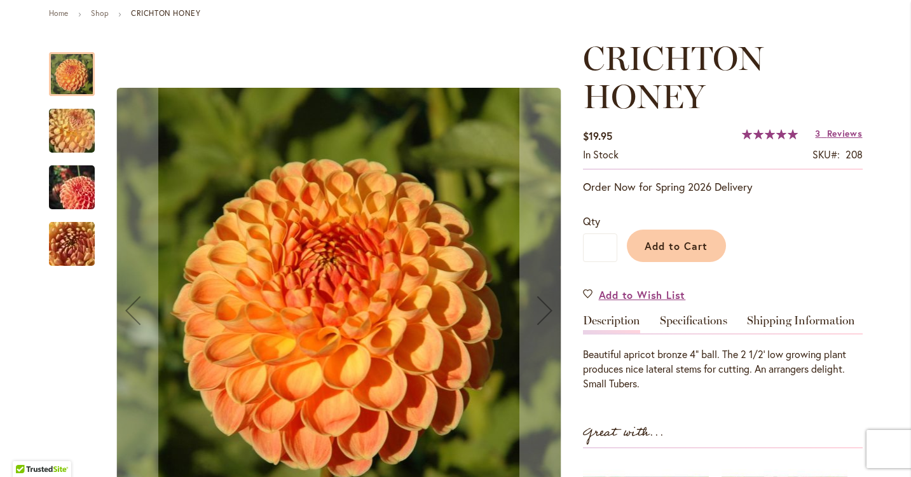
click at [54, 202] on img "CRICHTON HONEY" at bounding box center [72, 187] width 92 height 61
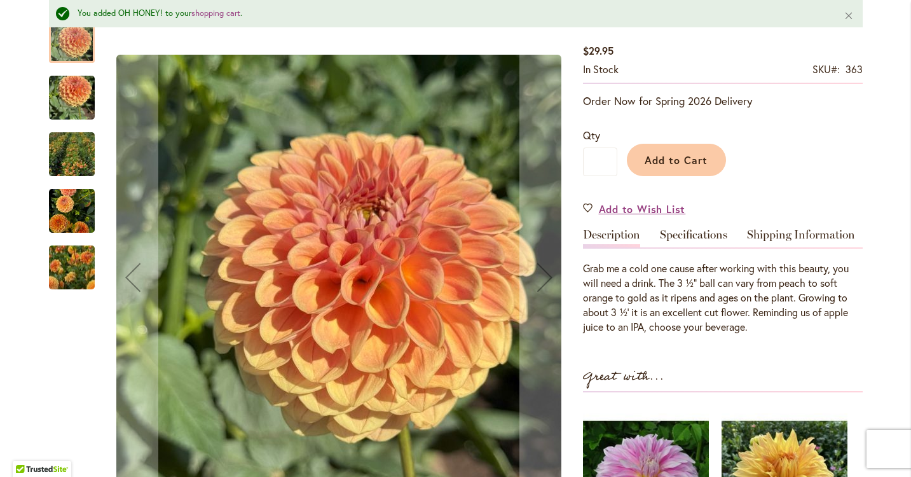
scroll to position [224, 0]
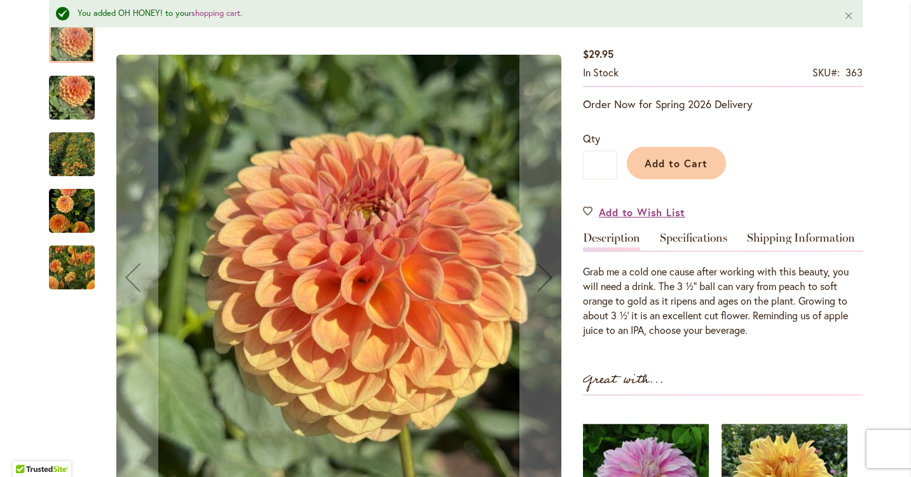
click at [68, 258] on img "BREWSKIE" at bounding box center [72, 267] width 92 height 73
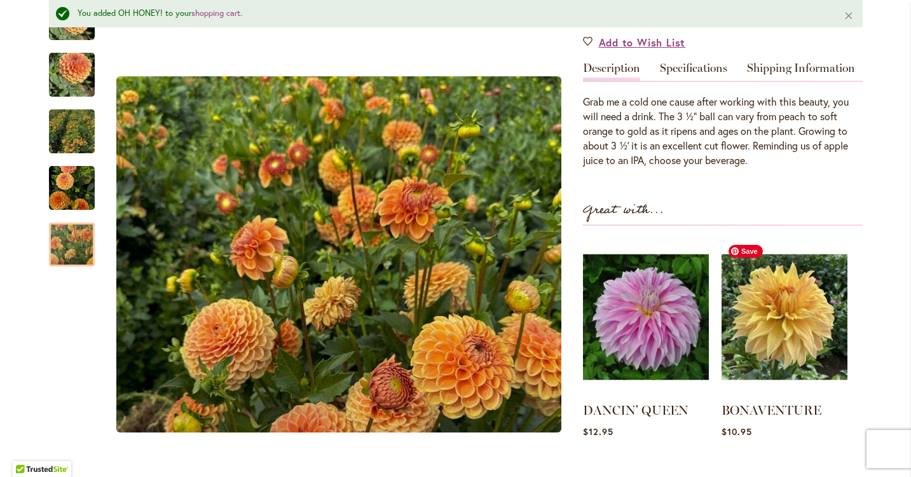
scroll to position [0, 0]
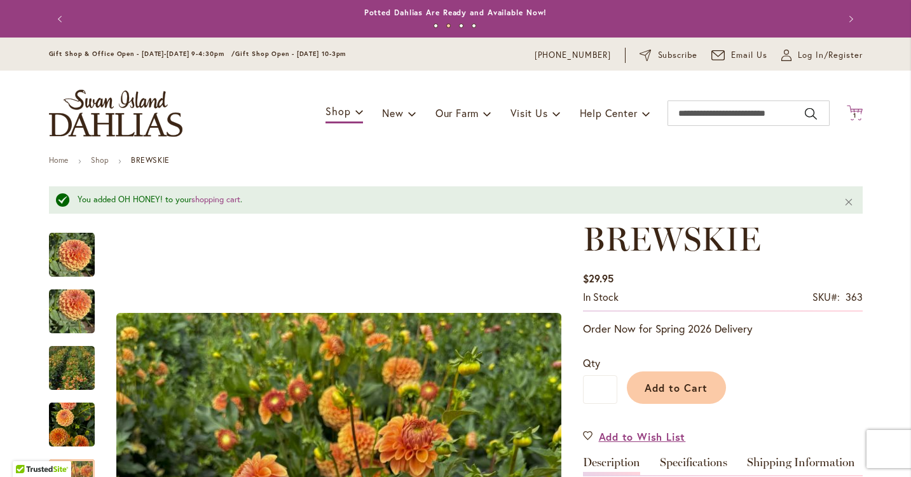
click at [852, 109] on icon "Cart .cls-1 { fill: #231f20; }" at bounding box center [855, 113] width 16 height 16
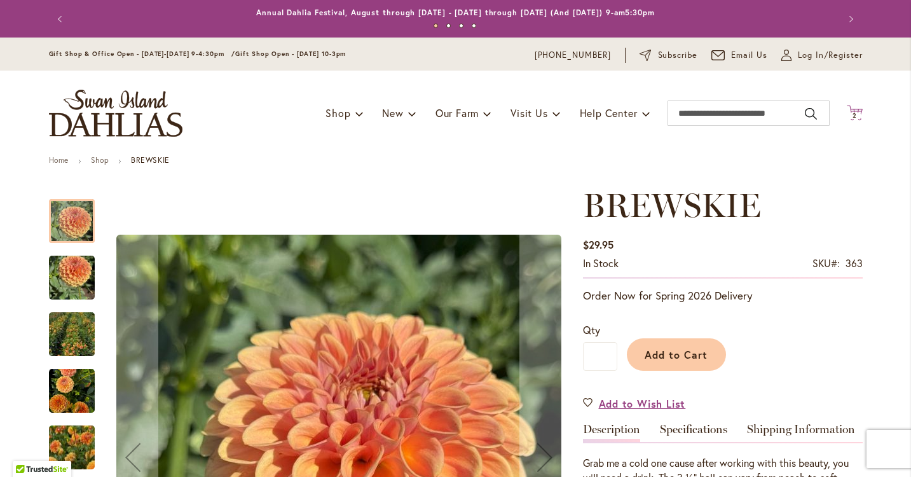
click at [860, 113] on span "2 2 items" at bounding box center [854, 116] width 13 height 6
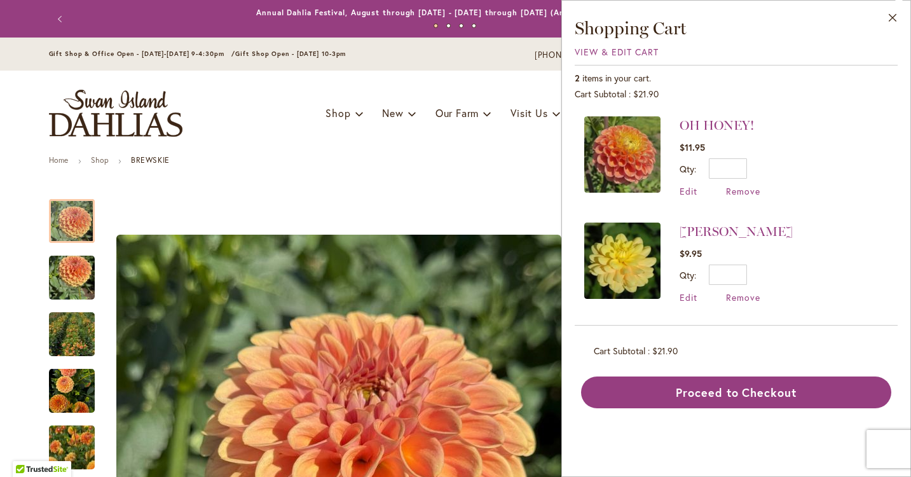
click at [144, 119] on img "store logo" at bounding box center [116, 113] width 134 height 47
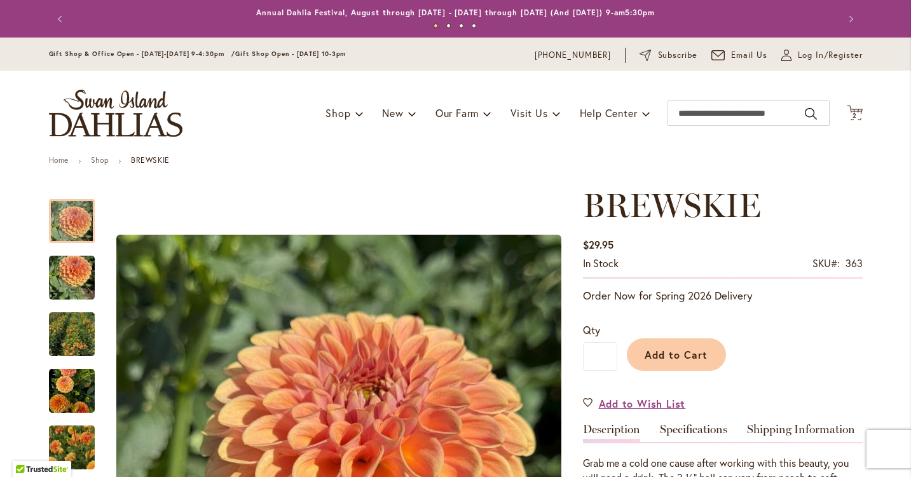
click at [851, 102] on div "Toggle Nav Shop Dahlia Tubers Collections Fresh Cut Dahlias Gardening Supplies …" at bounding box center [455, 113] width 839 height 85
click at [851, 111] on icon at bounding box center [855, 112] width 16 height 15
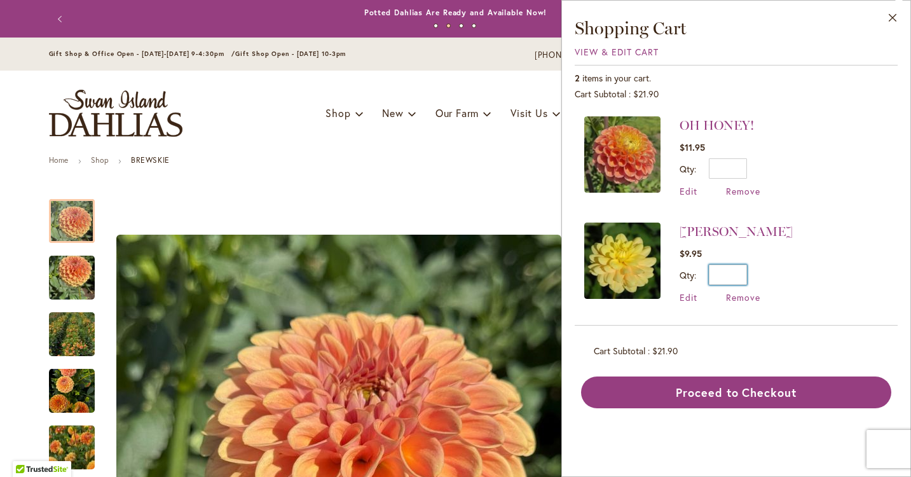
drag, startPoint x: 734, startPoint y: 275, endPoint x: 751, endPoint y: 273, distance: 16.6
click at [750, 275] on div "Qty * Update" at bounding box center [736, 274] width 113 height 20
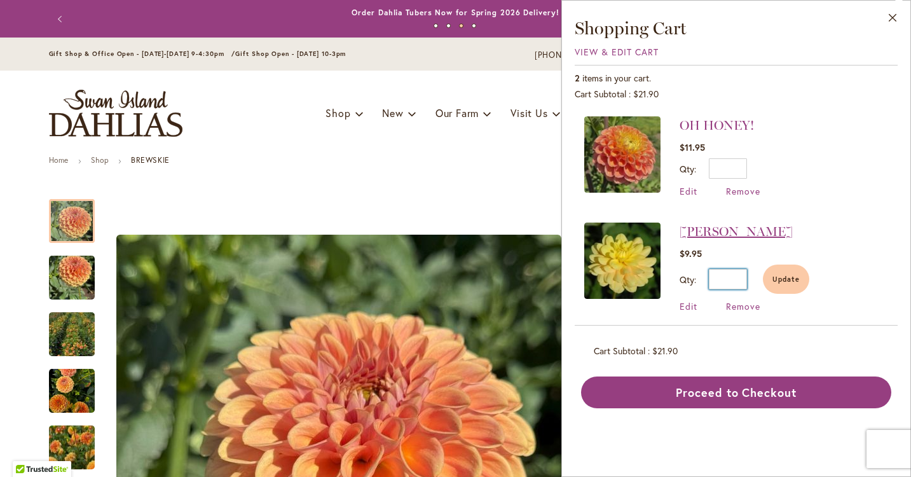
type input "*"
click at [707, 233] on link "[PERSON_NAME]" at bounding box center [736, 231] width 113 height 15
click at [734, 192] on span "Remove" at bounding box center [743, 191] width 34 height 12
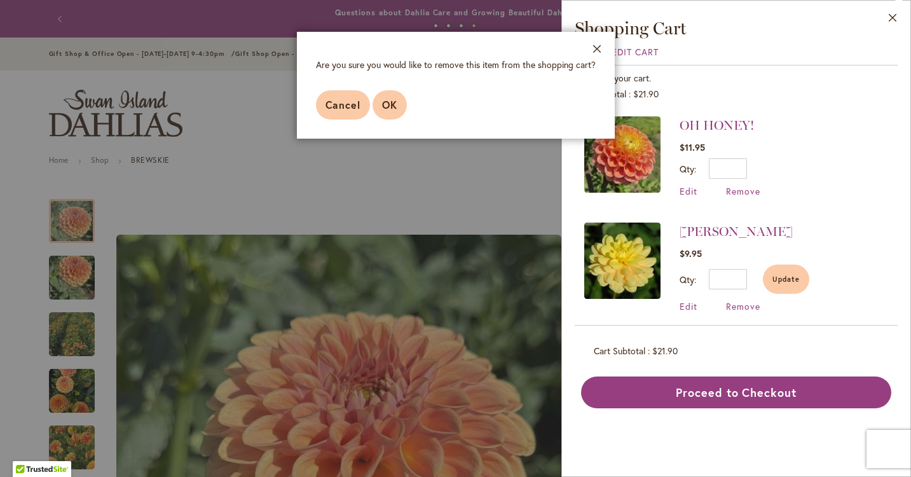
click at [387, 112] on button "OK" at bounding box center [390, 104] width 34 height 29
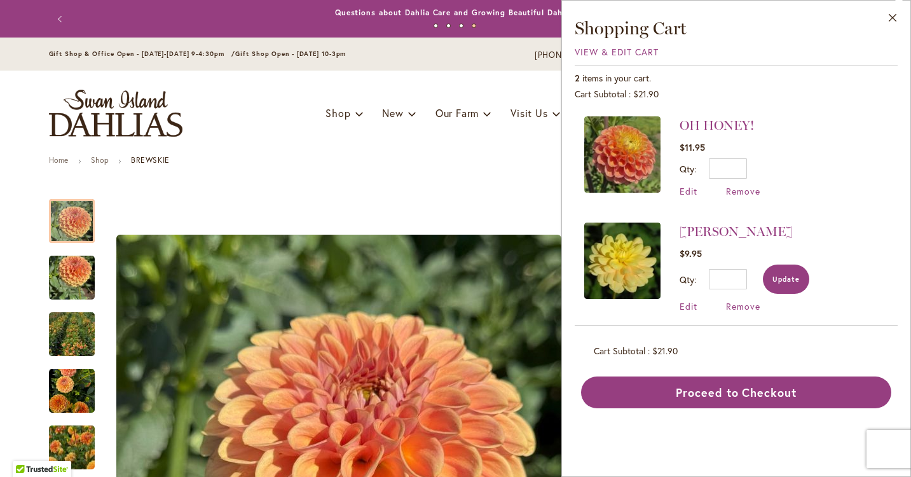
click at [780, 280] on span "Update" at bounding box center [785, 279] width 27 height 9
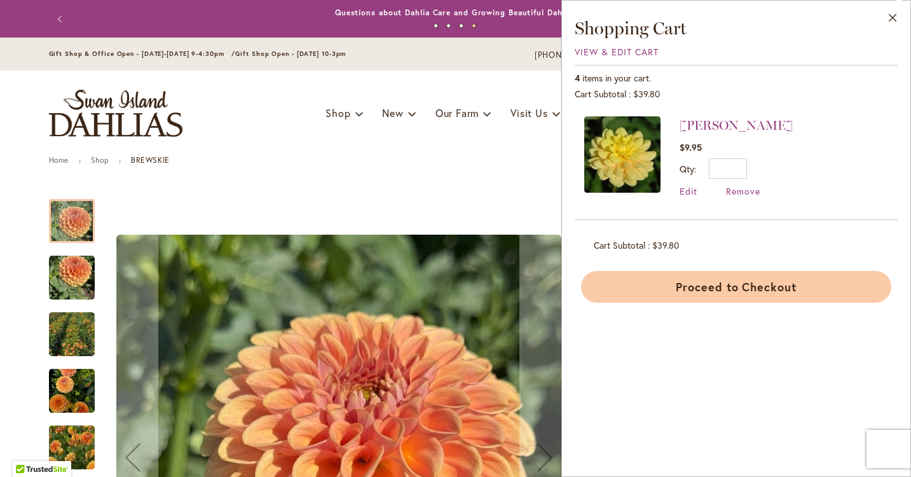
click at [675, 297] on button "Proceed to Checkout" at bounding box center [736, 287] width 310 height 32
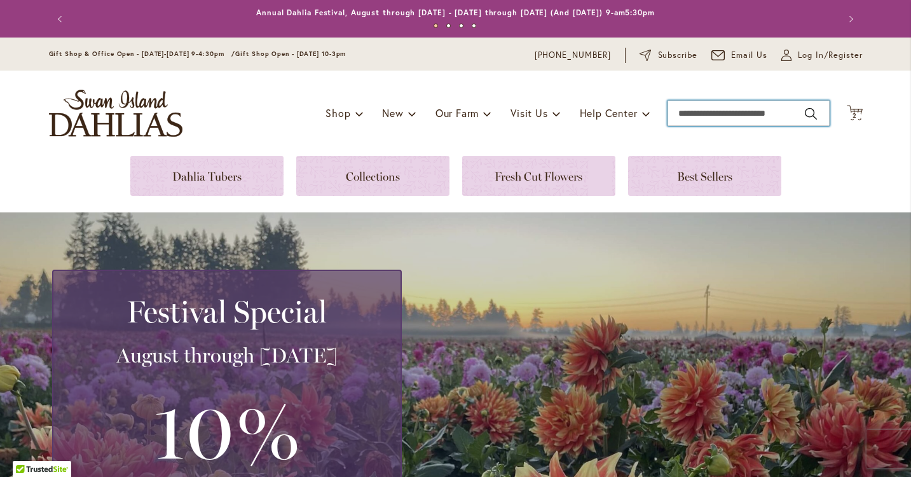
click at [693, 115] on input "Search" at bounding box center [749, 112] width 162 height 25
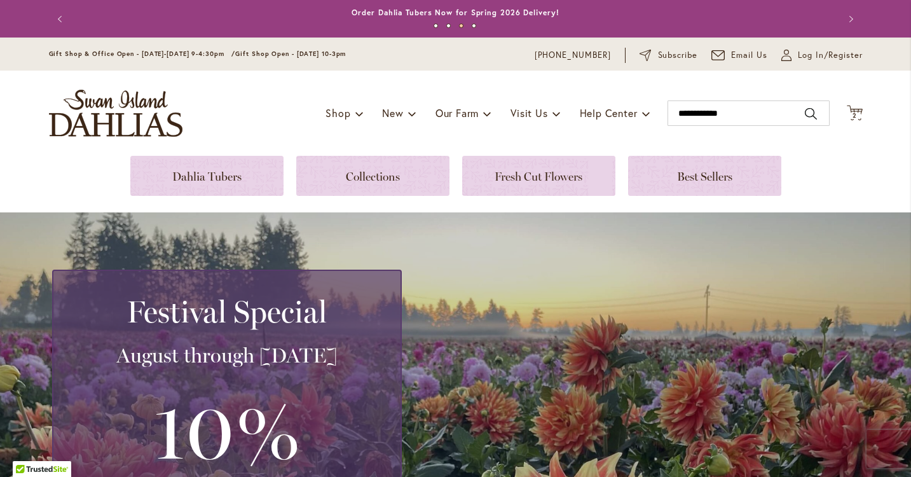
type input "**********"
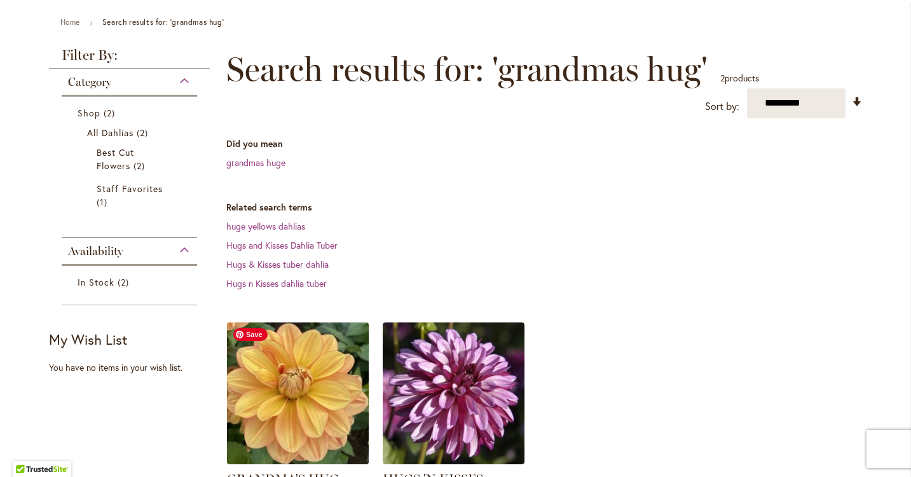
scroll to position [181, 0]
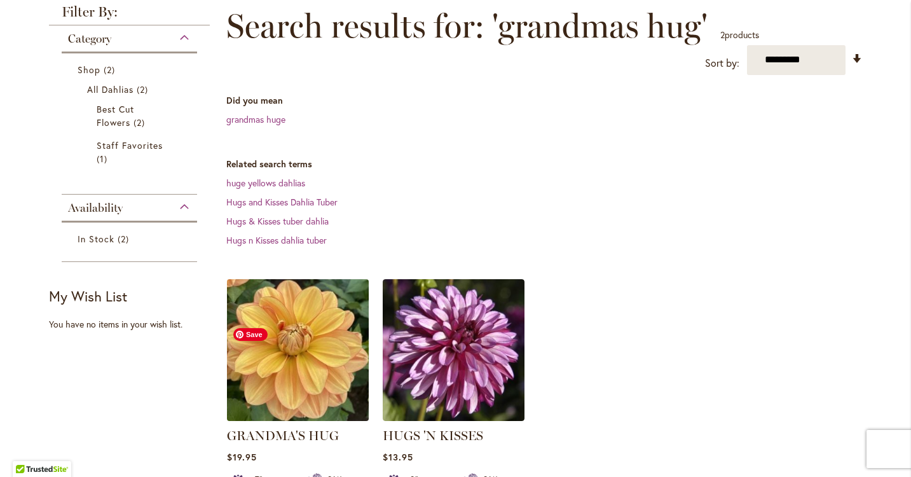
click at [320, 382] on img at bounding box center [297, 349] width 149 height 149
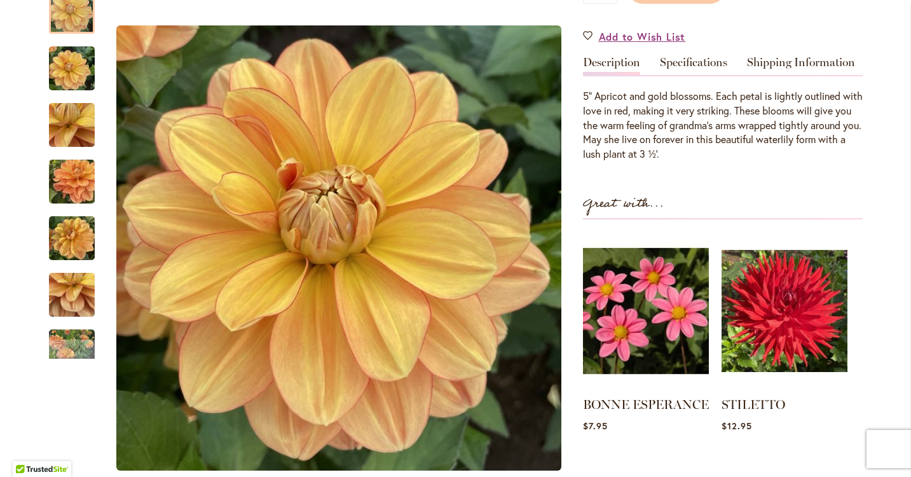
scroll to position [363, 0]
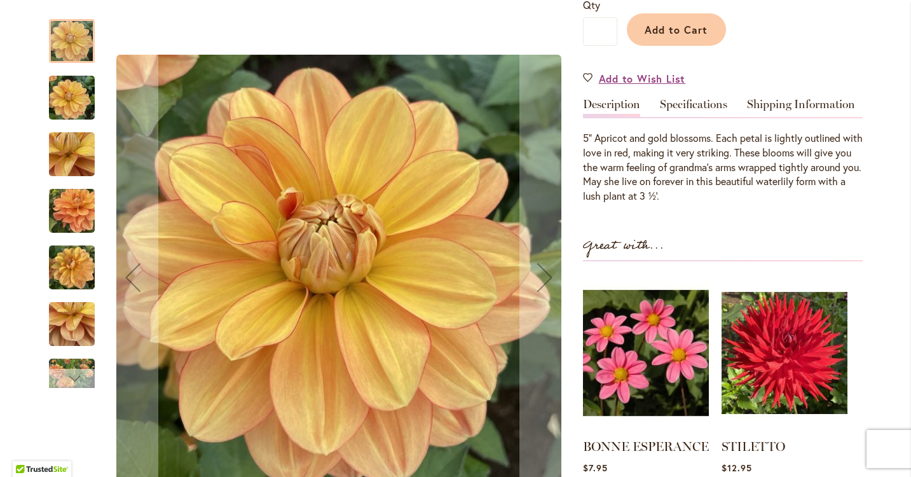
click at [57, 380] on div "Next" at bounding box center [72, 378] width 46 height 19
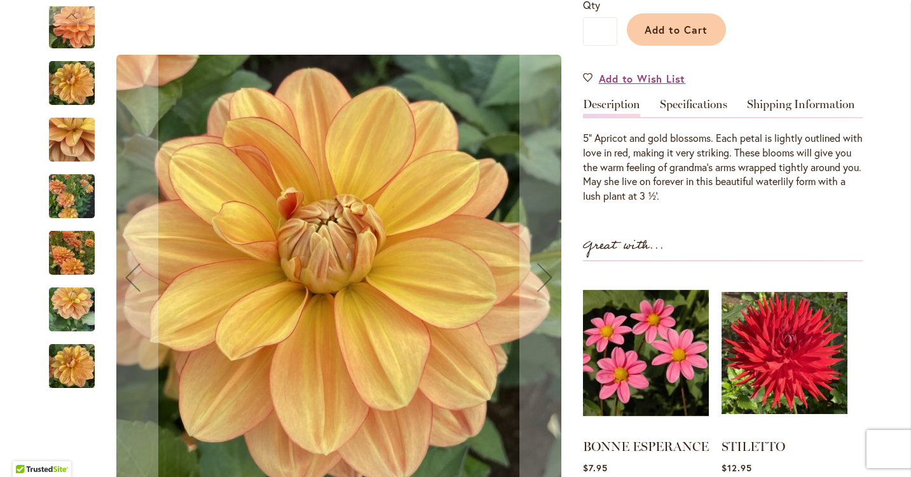
click at [67, 307] on img "GRANDMA'S HUG" at bounding box center [72, 309] width 46 height 61
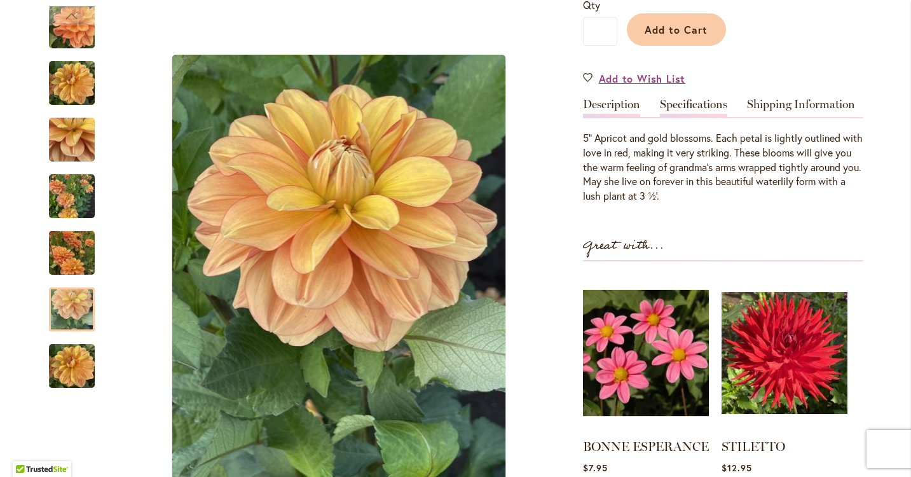
click at [682, 109] on link "Specifications" at bounding box center [693, 108] width 67 height 18
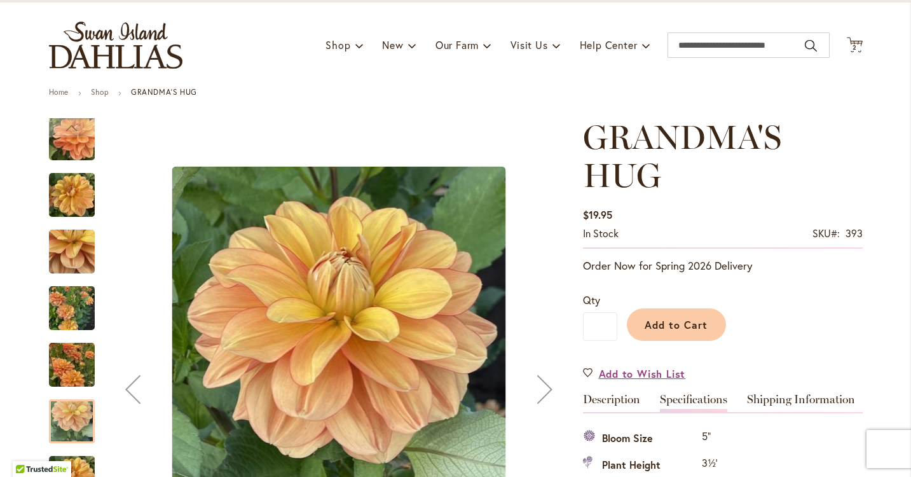
scroll to position [394, 0]
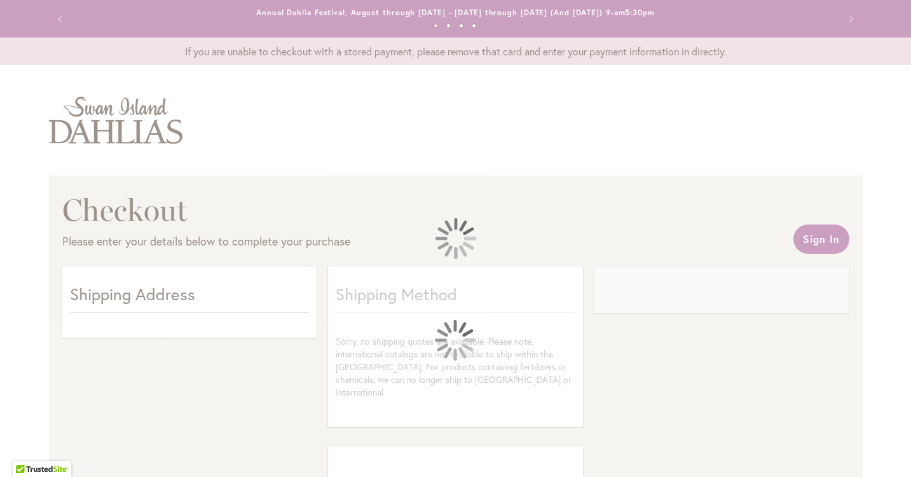
select select "**"
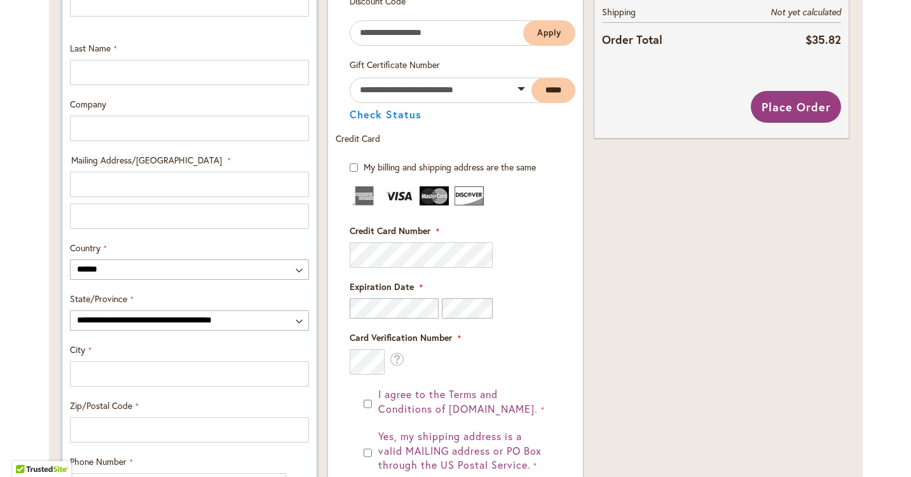
scroll to position [774, 0]
